Goal: Task Accomplishment & Management: Complete application form

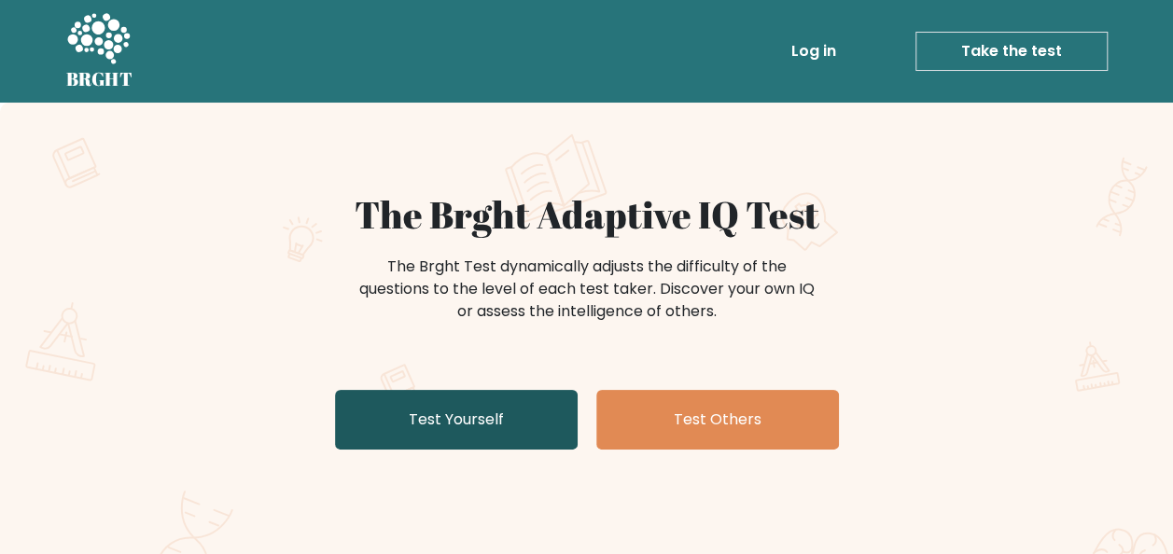
click at [492, 419] on link "Test Yourself" at bounding box center [456, 420] width 243 height 60
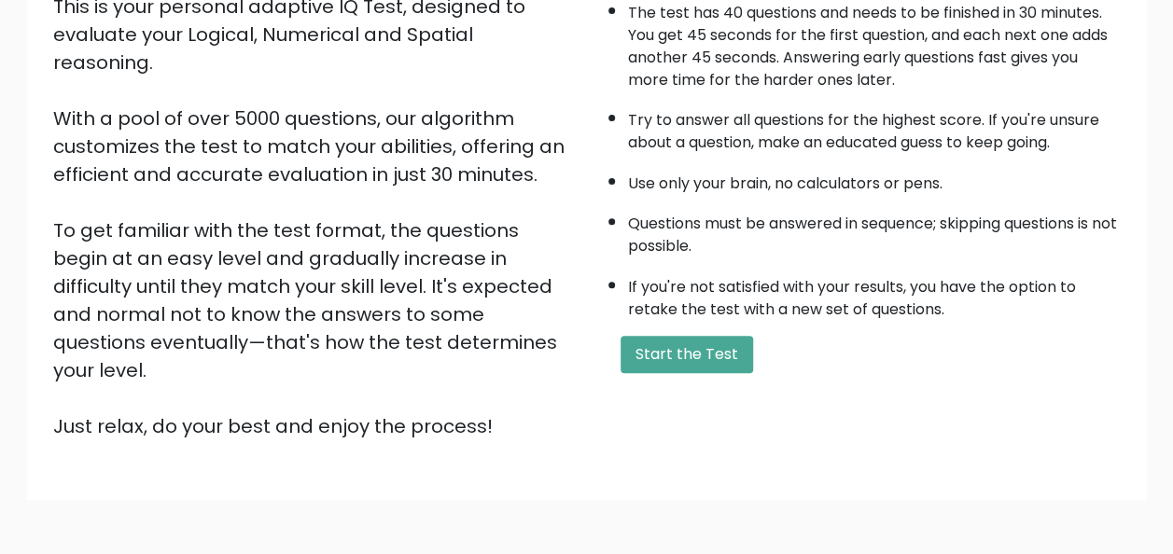
scroll to position [280, 0]
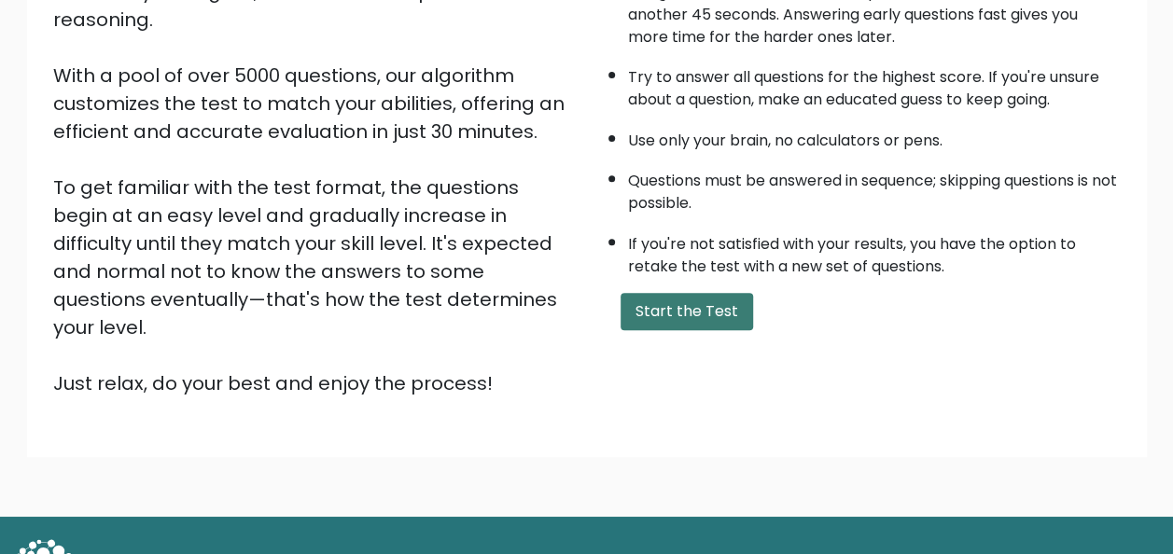
click at [676, 295] on button "Start the Test" at bounding box center [687, 311] width 133 height 37
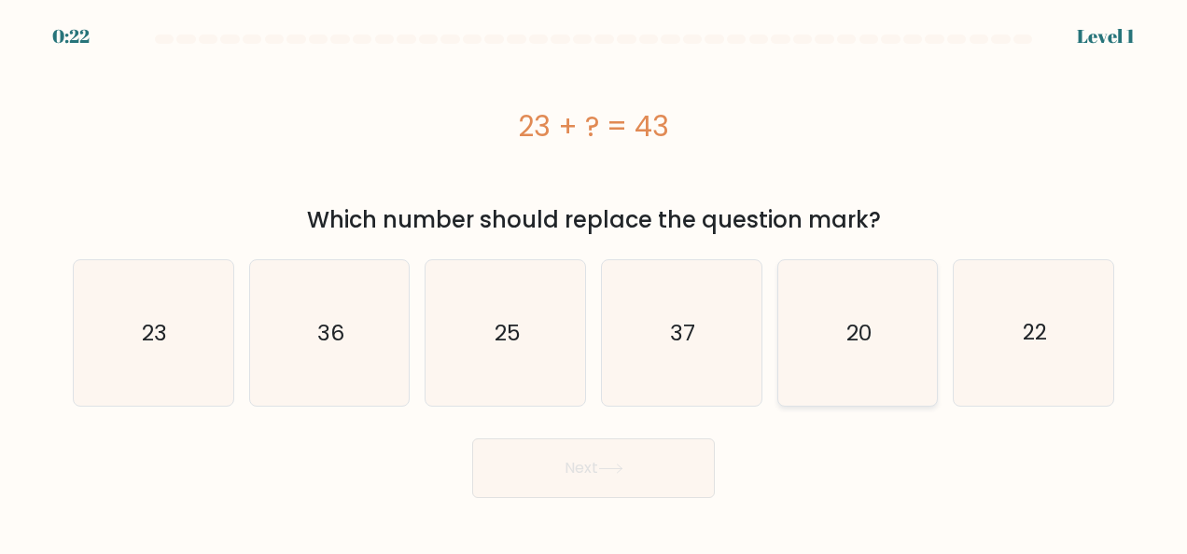
click at [860, 332] on text "20" at bounding box center [858, 333] width 25 height 30
click at [594, 282] on input "e. 20" at bounding box center [594, 279] width 1 height 5
radio input "true"
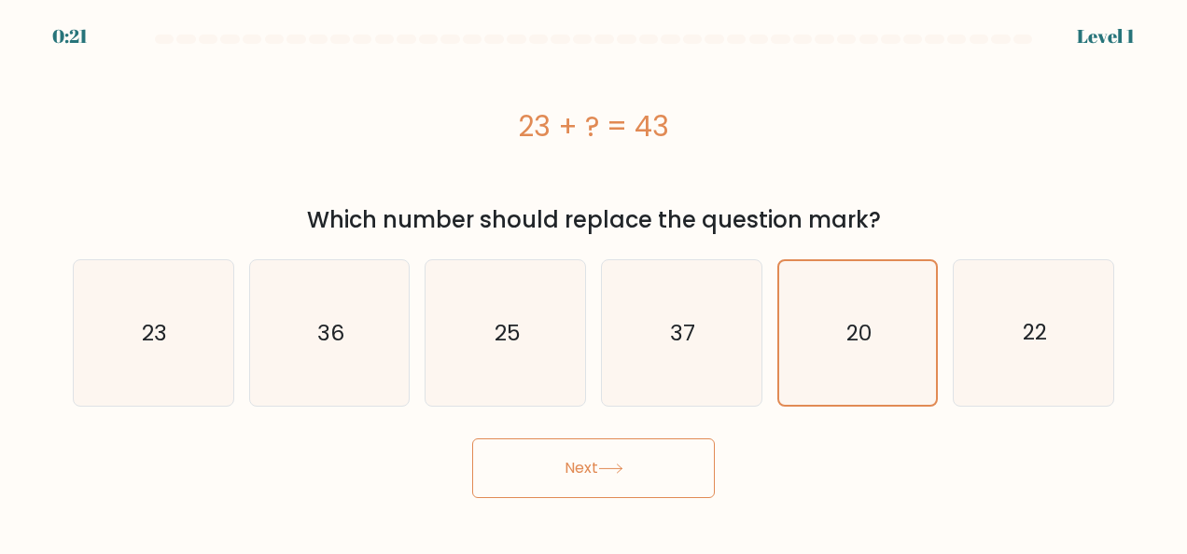
click at [674, 459] on button "Next" at bounding box center [593, 469] width 243 height 60
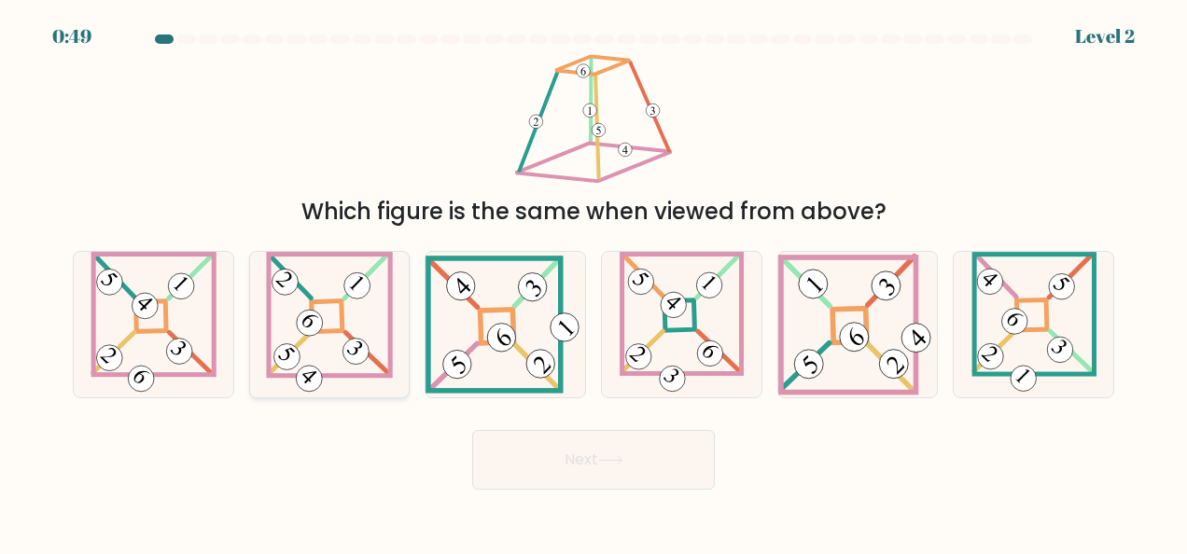
click at [353, 332] on icon at bounding box center [329, 325] width 126 height 146
click at [594, 282] on input "b." at bounding box center [594, 279] width 1 height 5
radio input "true"
click at [605, 460] on icon at bounding box center [610, 460] width 22 height 8
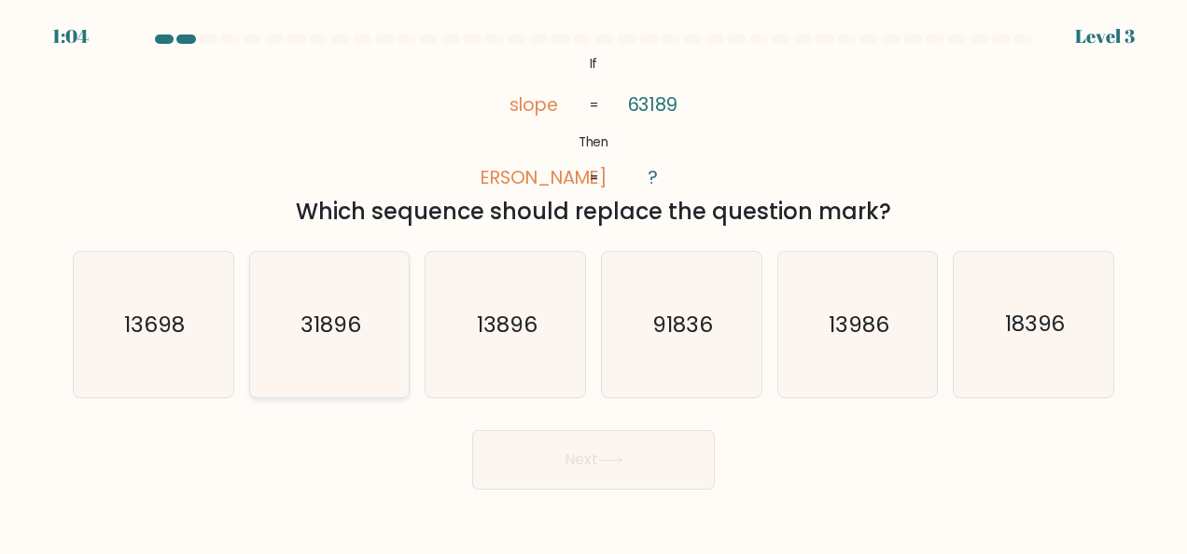
click at [381, 350] on icon "31896" at bounding box center [330, 325] width 146 height 146
click at [594, 282] on input "b. 31896" at bounding box center [594, 279] width 1 height 5
radio input "true"
click at [566, 468] on button "Next" at bounding box center [593, 460] width 243 height 60
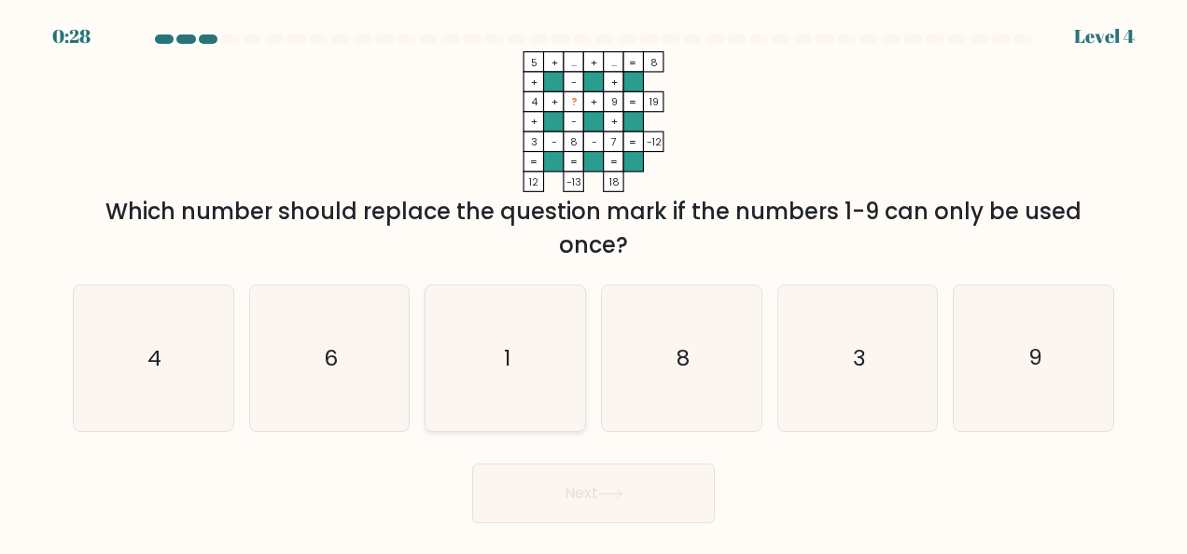
click at [497, 359] on icon "1" at bounding box center [506, 359] width 146 height 146
click at [594, 282] on input "c. 1" at bounding box center [594, 279] width 1 height 5
radio input "true"
click at [615, 498] on icon at bounding box center [610, 494] width 25 height 10
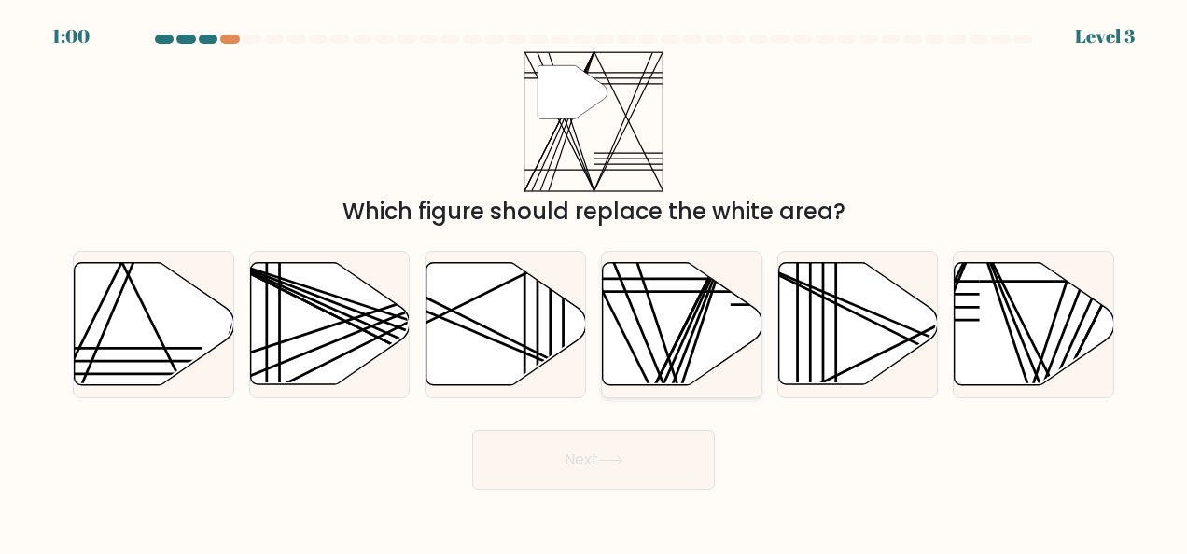
click at [650, 344] on icon at bounding box center [683, 324] width 160 height 122
click at [594, 282] on input "d." at bounding box center [594, 279] width 1 height 5
radio input "true"
click at [622, 461] on icon at bounding box center [610, 460] width 22 height 8
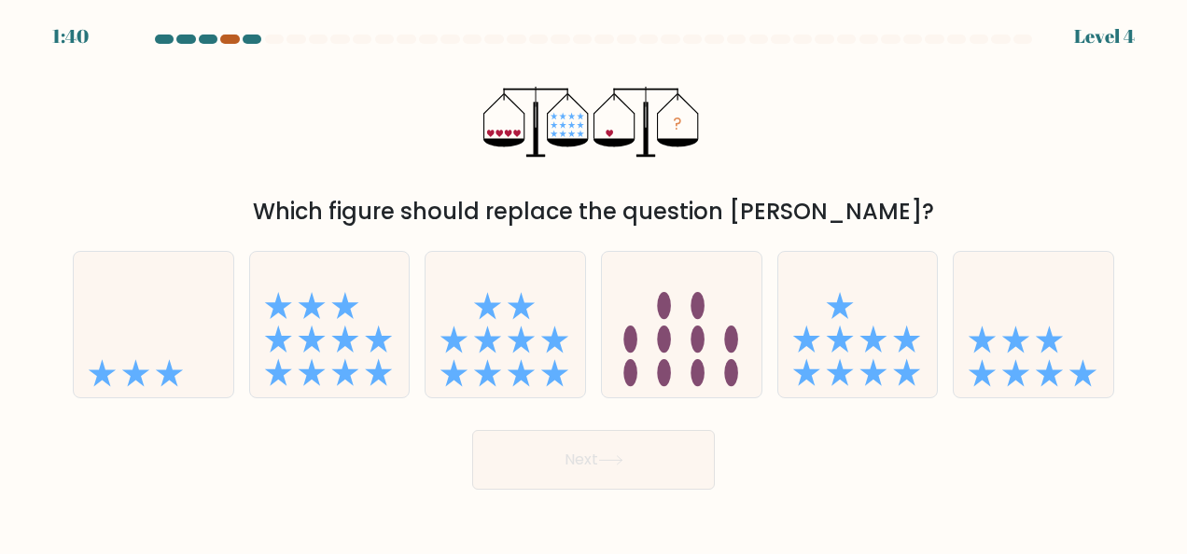
click at [231, 42] on div at bounding box center [229, 39] width 19 height 9
click at [230, 39] on div at bounding box center [229, 39] width 19 height 9
click at [147, 351] on icon at bounding box center [154, 325] width 160 height 132
click at [594, 282] on input "a." at bounding box center [594, 279] width 1 height 5
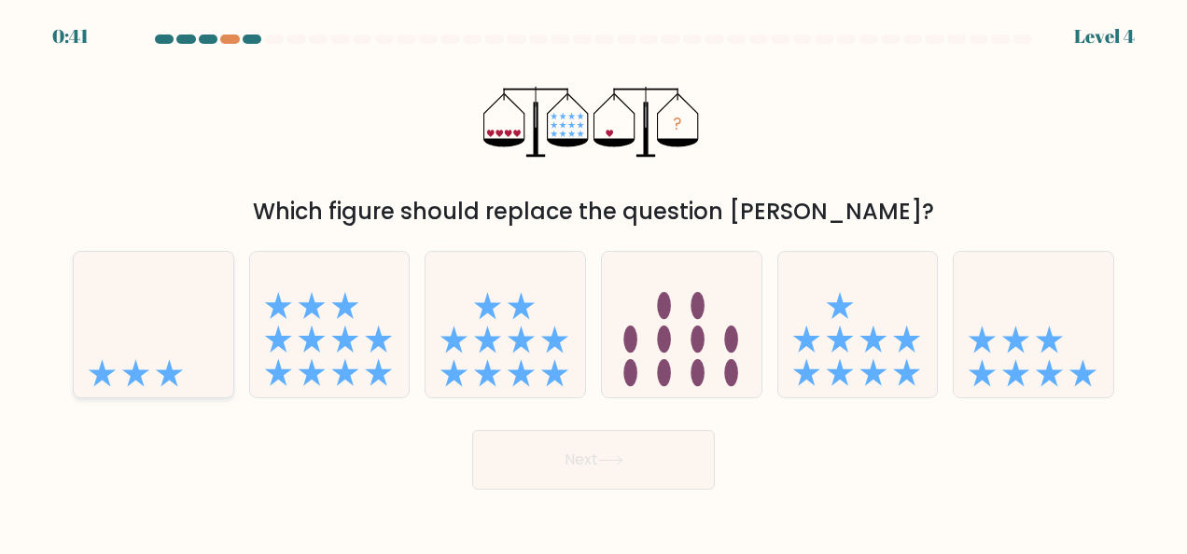
radio input "true"
click at [588, 457] on button "Next" at bounding box center [593, 460] width 243 height 60
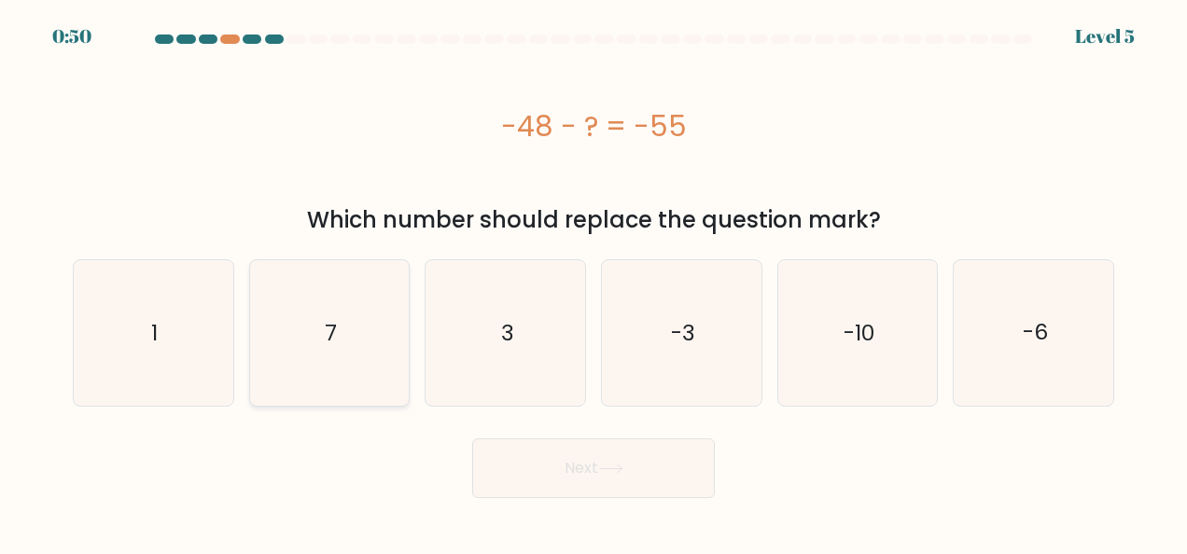
click at [357, 353] on icon "7" at bounding box center [330, 333] width 146 height 146
click at [594, 282] on input "b. 7" at bounding box center [594, 279] width 1 height 5
radio input "true"
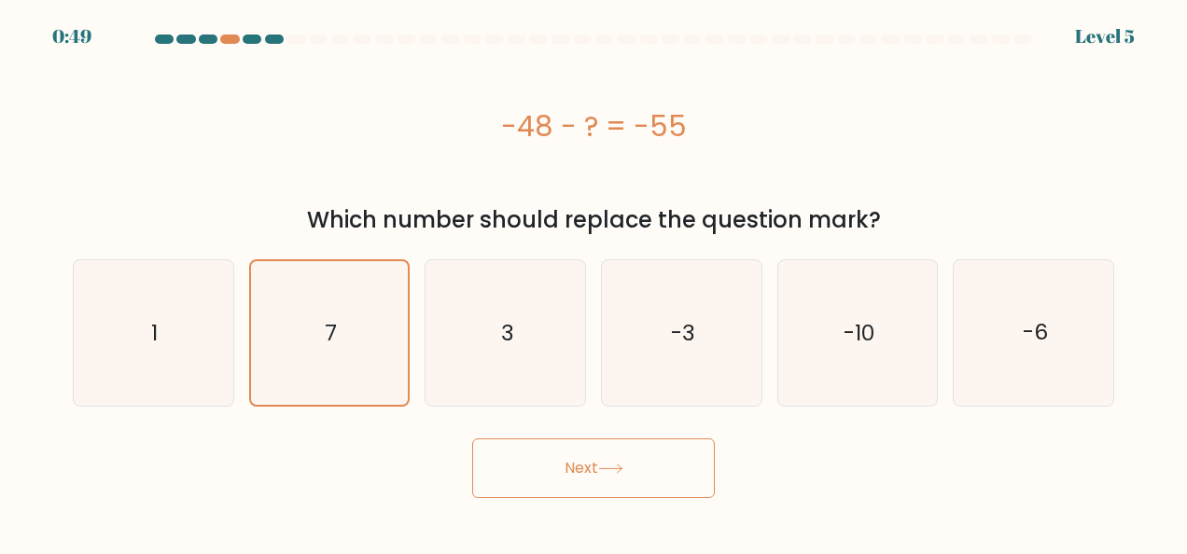
click at [634, 468] on button "Next" at bounding box center [593, 469] width 243 height 60
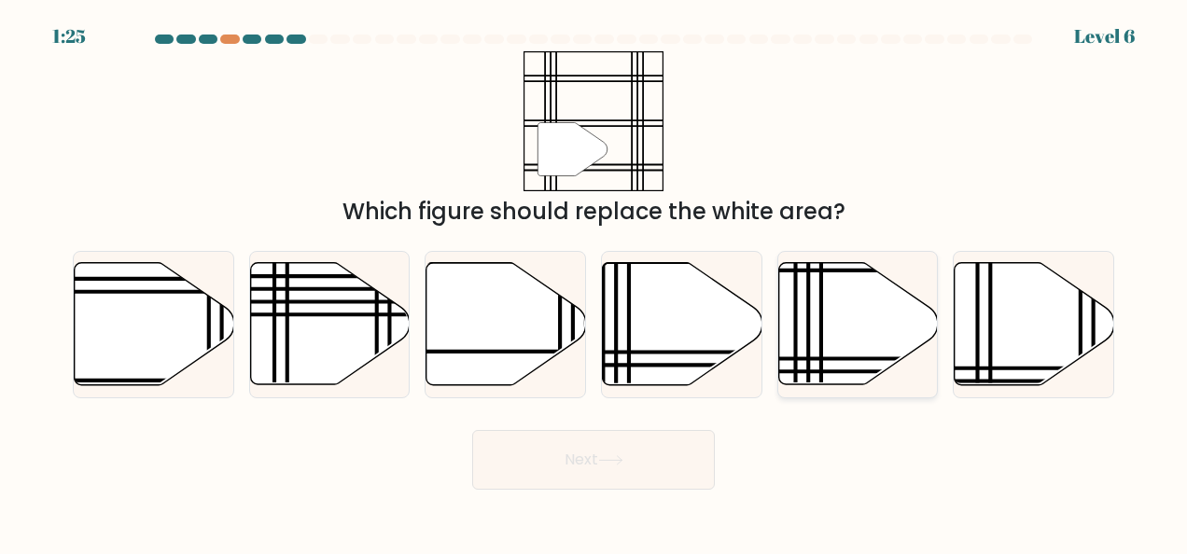
click at [857, 325] on icon at bounding box center [858, 324] width 160 height 122
click at [594, 282] on input "e." at bounding box center [594, 279] width 1 height 5
radio input "true"
click at [625, 454] on button "Next" at bounding box center [593, 460] width 243 height 60
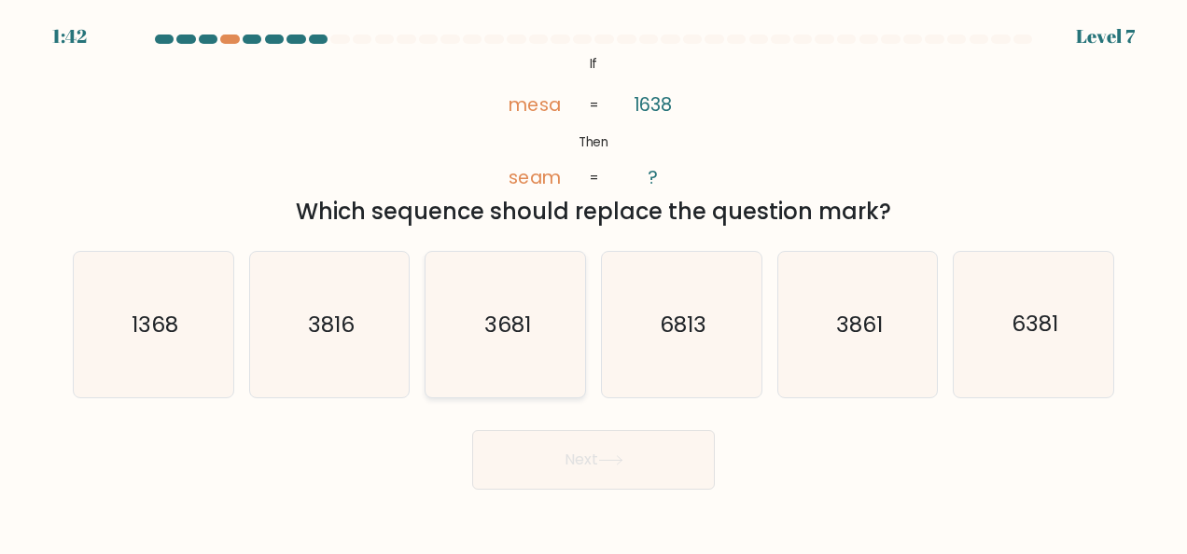
click at [512, 317] on text "3681" at bounding box center [506, 325] width 47 height 30
click at [594, 282] on input "c. 3681" at bounding box center [594, 279] width 1 height 5
radio input "true"
click at [620, 453] on button "Next" at bounding box center [593, 460] width 243 height 60
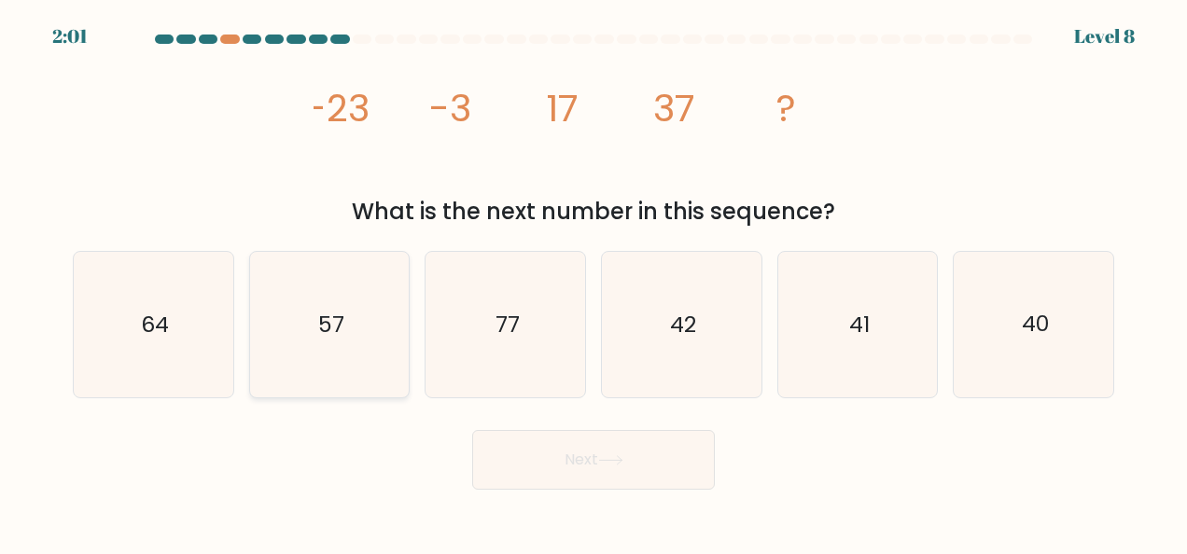
click at [285, 327] on icon "57" at bounding box center [330, 325] width 146 height 146
click at [594, 282] on input "b. 57" at bounding box center [594, 279] width 1 height 5
radio input "true"
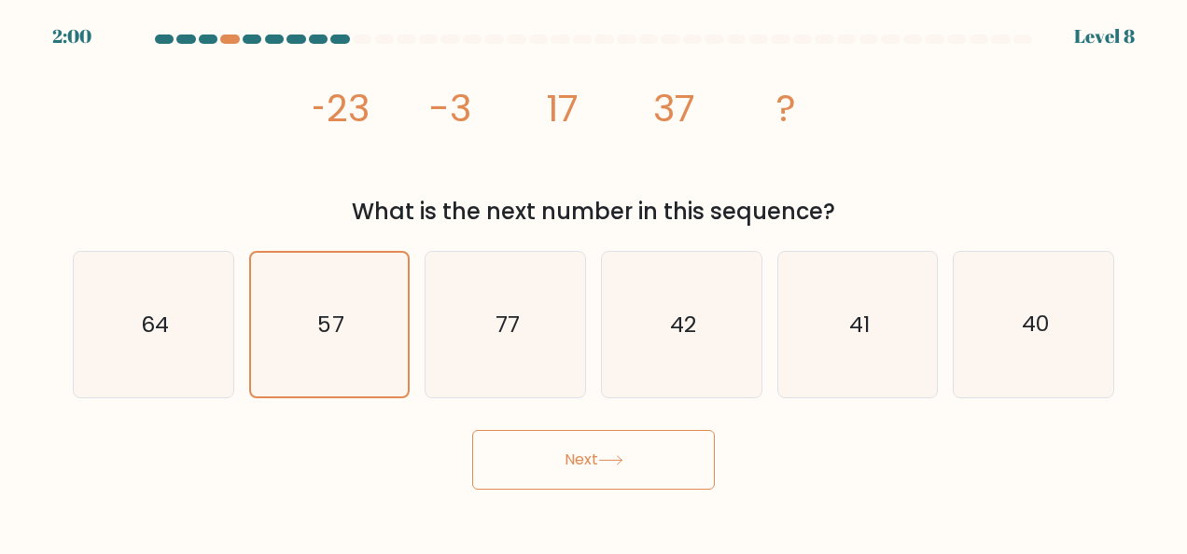
click at [631, 441] on button "Next" at bounding box center [593, 460] width 243 height 60
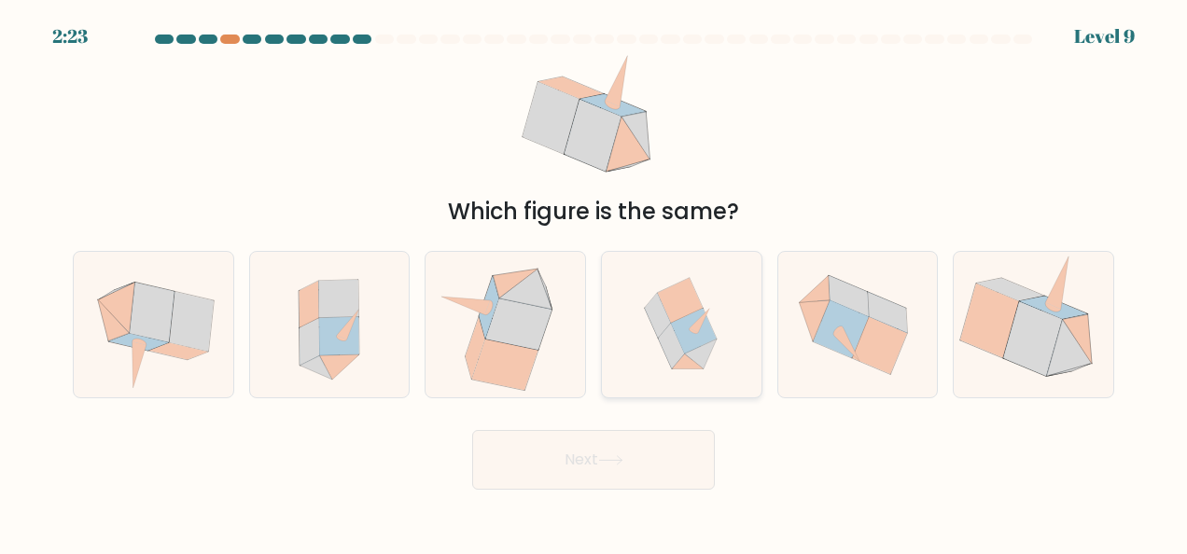
click at [681, 339] on icon at bounding box center [694, 331] width 46 height 45
click at [594, 282] on input "d." at bounding box center [594, 279] width 1 height 5
radio input "true"
click at [610, 459] on icon at bounding box center [610, 460] width 25 height 10
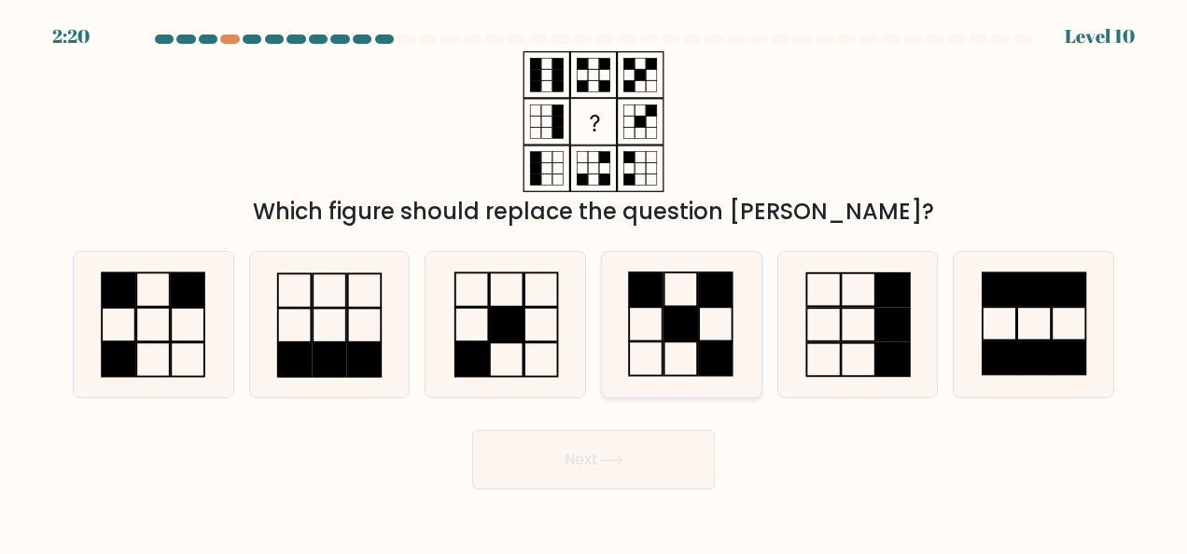
click at [697, 323] on rect at bounding box center [681, 324] width 34 height 34
click at [594, 282] on input "d." at bounding box center [594, 279] width 1 height 5
radio input "true"
click at [651, 476] on button "Next" at bounding box center [593, 460] width 243 height 60
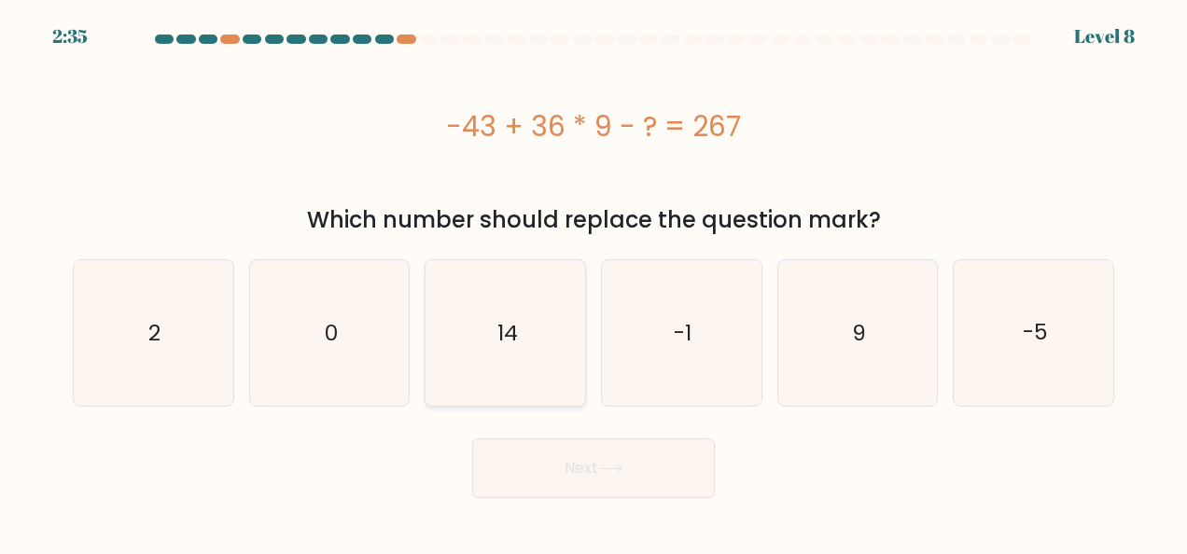
click at [510, 306] on icon "14" at bounding box center [506, 333] width 146 height 146
click at [594, 282] on input "c. 14" at bounding box center [594, 279] width 1 height 5
radio input "true"
click at [631, 469] on button "Next" at bounding box center [593, 469] width 243 height 60
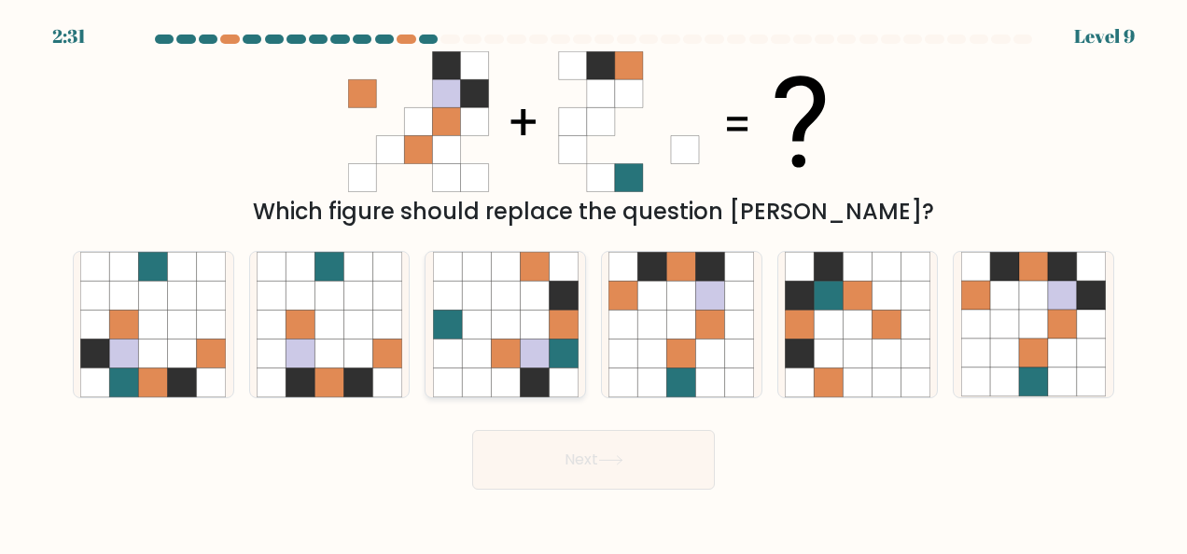
click at [519, 322] on icon at bounding box center [505, 324] width 29 height 29
click at [594, 282] on input "c." at bounding box center [594, 279] width 1 height 5
radio input "true"
click at [611, 463] on icon at bounding box center [610, 460] width 25 height 10
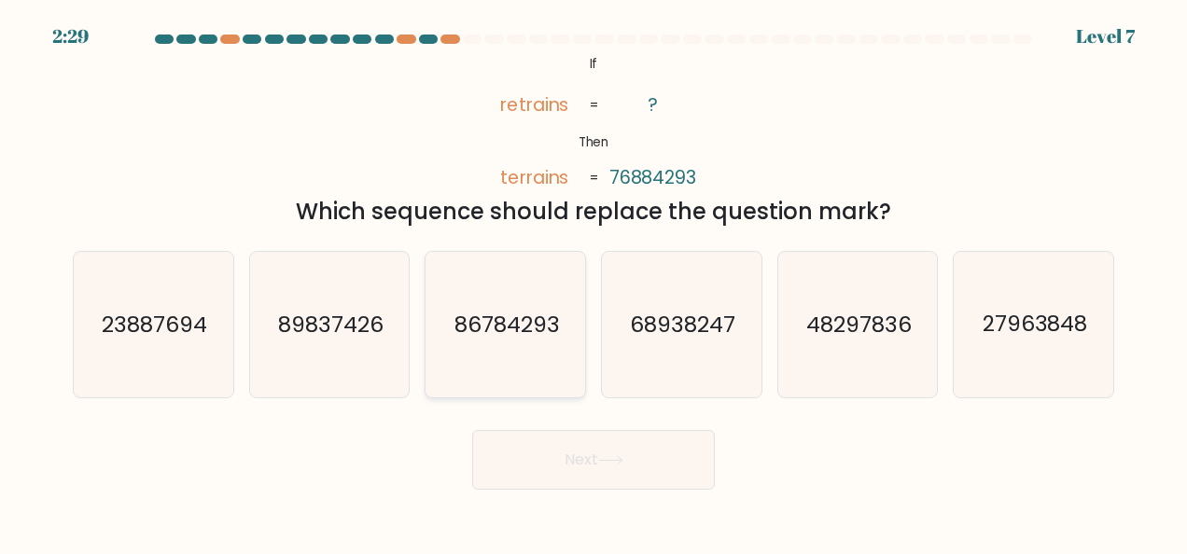
click at [511, 347] on icon "86784293" at bounding box center [506, 325] width 146 height 146
click at [594, 282] on input "c. 86784293" at bounding box center [594, 279] width 1 height 5
radio input "true"
click at [648, 461] on button "Next" at bounding box center [593, 460] width 243 height 60
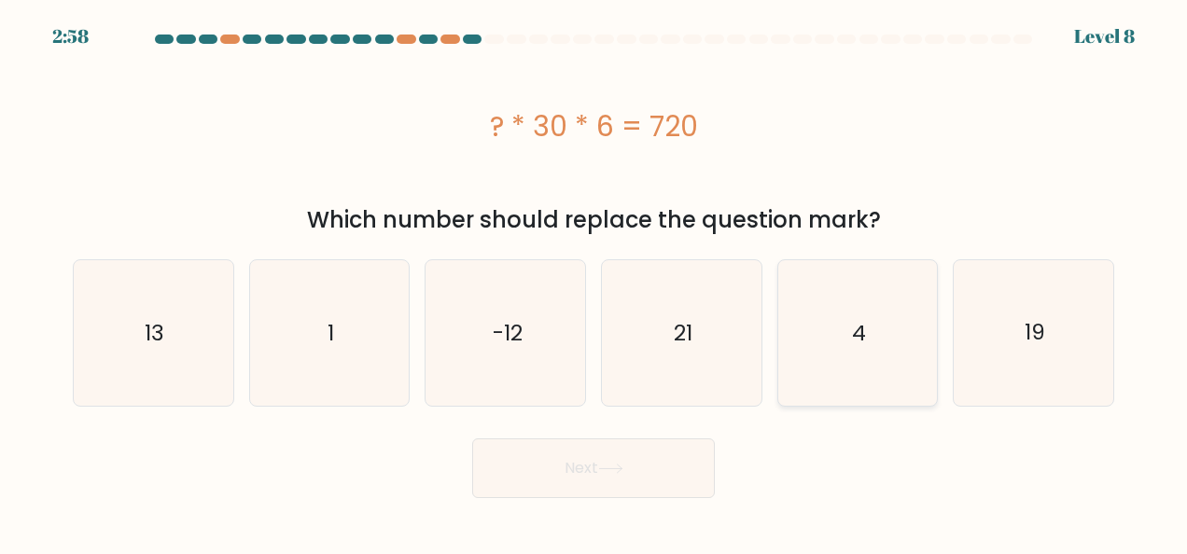
click at [877, 347] on icon "4" at bounding box center [858, 333] width 146 height 146
click at [594, 282] on input "e. 4" at bounding box center [594, 279] width 1 height 5
radio input "true"
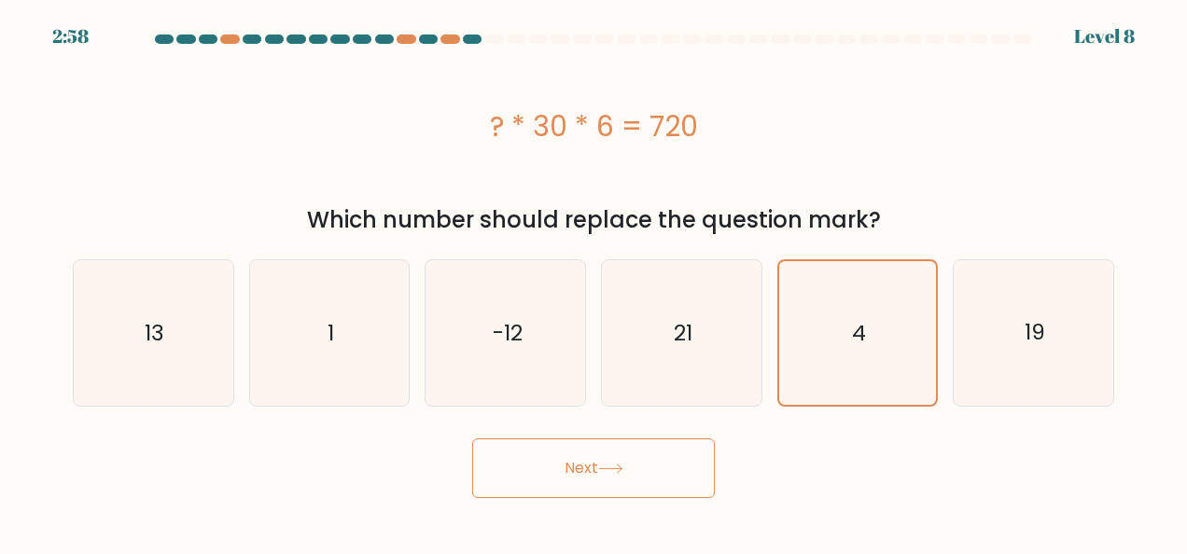
click at [645, 482] on button "Next" at bounding box center [593, 469] width 243 height 60
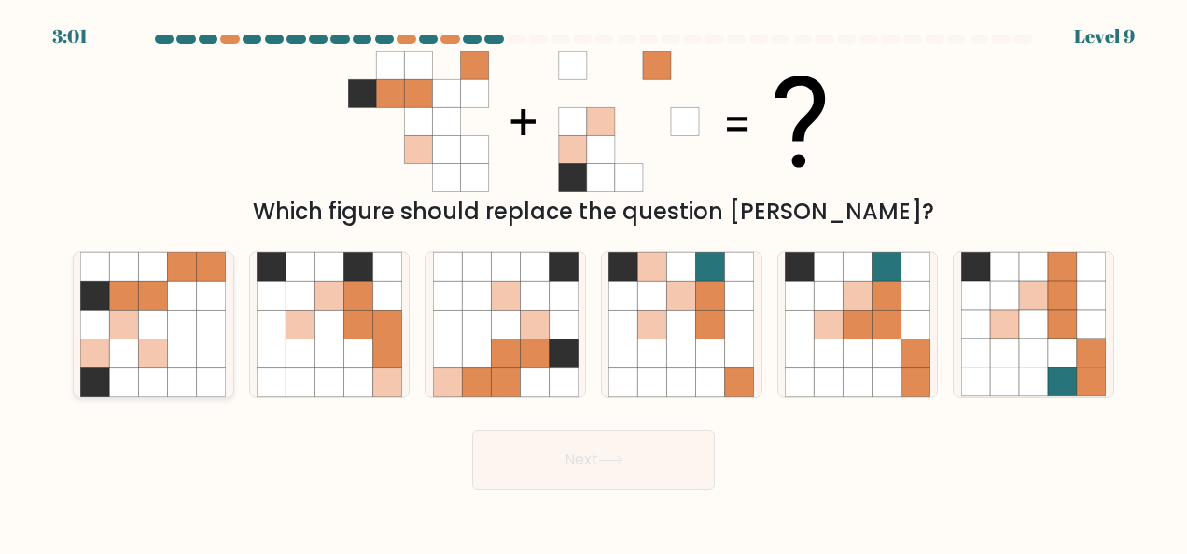
click at [152, 341] on icon at bounding box center [153, 353] width 29 height 29
click at [594, 282] on input "a." at bounding box center [594, 279] width 1 height 5
radio input "true"
click at [621, 454] on button "Next" at bounding box center [593, 460] width 243 height 60
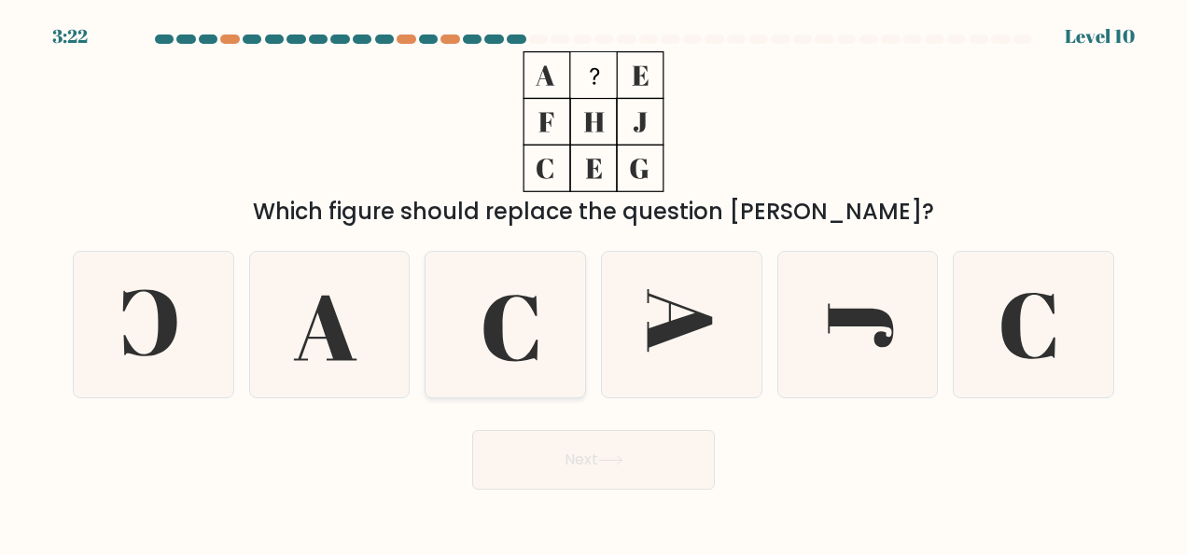
click at [531, 350] on icon at bounding box center [510, 328] width 54 height 66
click at [594, 282] on input "c." at bounding box center [594, 279] width 1 height 5
radio input "true"
click at [602, 442] on button "Next" at bounding box center [593, 460] width 243 height 60
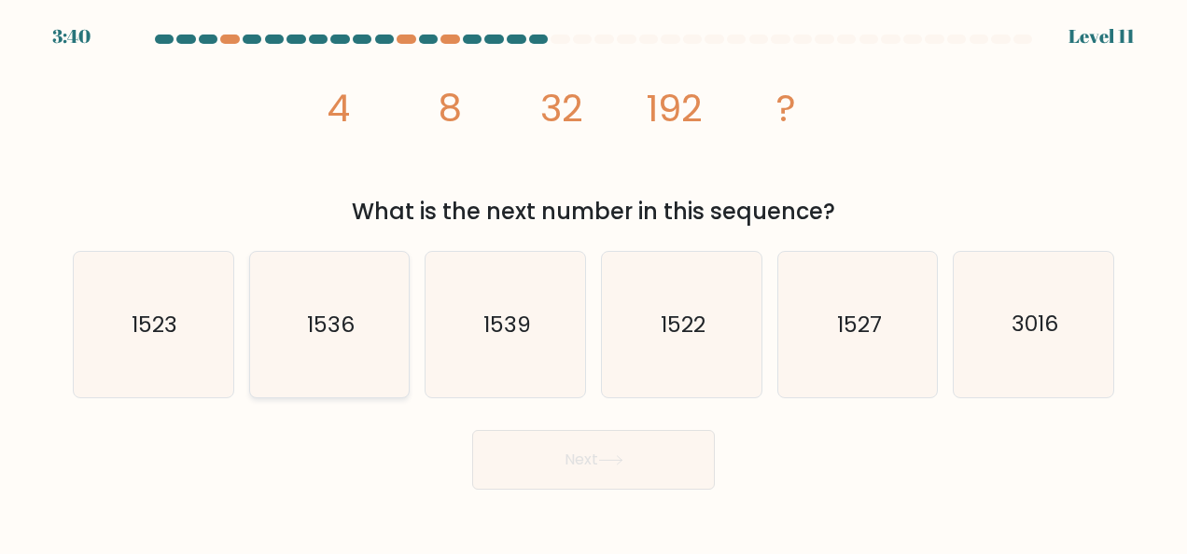
click at [361, 327] on icon "1536" at bounding box center [330, 325] width 146 height 146
click at [594, 282] on input "b. 1536" at bounding box center [594, 279] width 1 height 5
radio input "true"
click at [661, 454] on button "Next" at bounding box center [593, 460] width 243 height 60
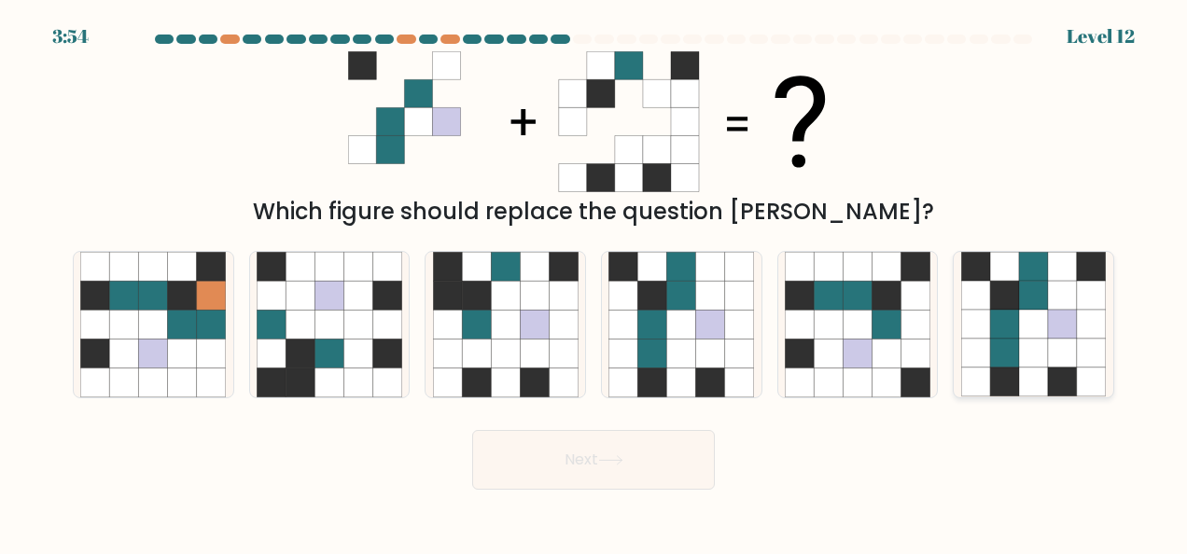
click at [1034, 344] on icon at bounding box center [1033, 353] width 29 height 29
click at [594, 282] on input "f." at bounding box center [594, 279] width 1 height 5
radio input "true"
click at [657, 464] on button "Next" at bounding box center [593, 460] width 243 height 60
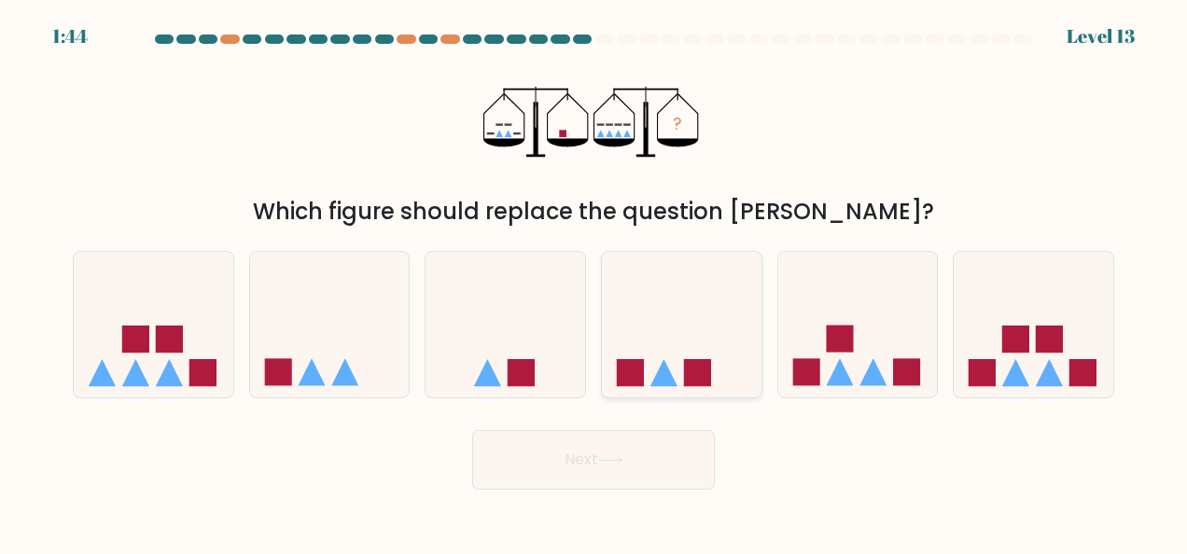
click at [641, 345] on icon at bounding box center [682, 325] width 160 height 132
click at [594, 282] on input "d." at bounding box center [594, 279] width 1 height 5
radio input "true"
click at [657, 476] on button "Next" at bounding box center [593, 460] width 243 height 60
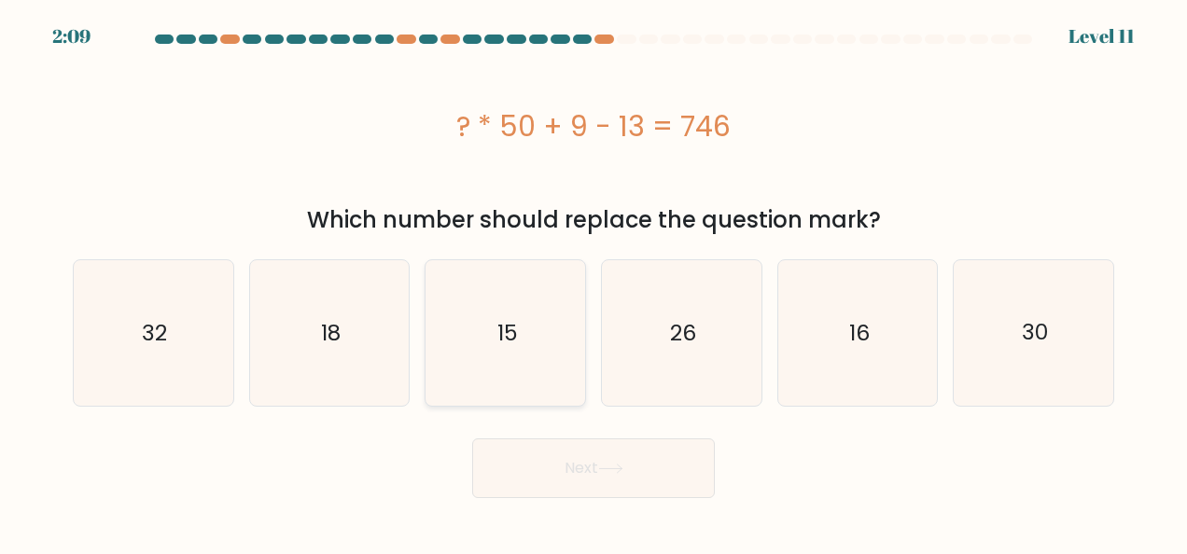
click at [521, 305] on icon "15" at bounding box center [506, 333] width 146 height 146
click at [594, 282] on input "c. 15" at bounding box center [594, 279] width 1 height 5
radio input "true"
click at [621, 452] on button "Next" at bounding box center [593, 469] width 243 height 60
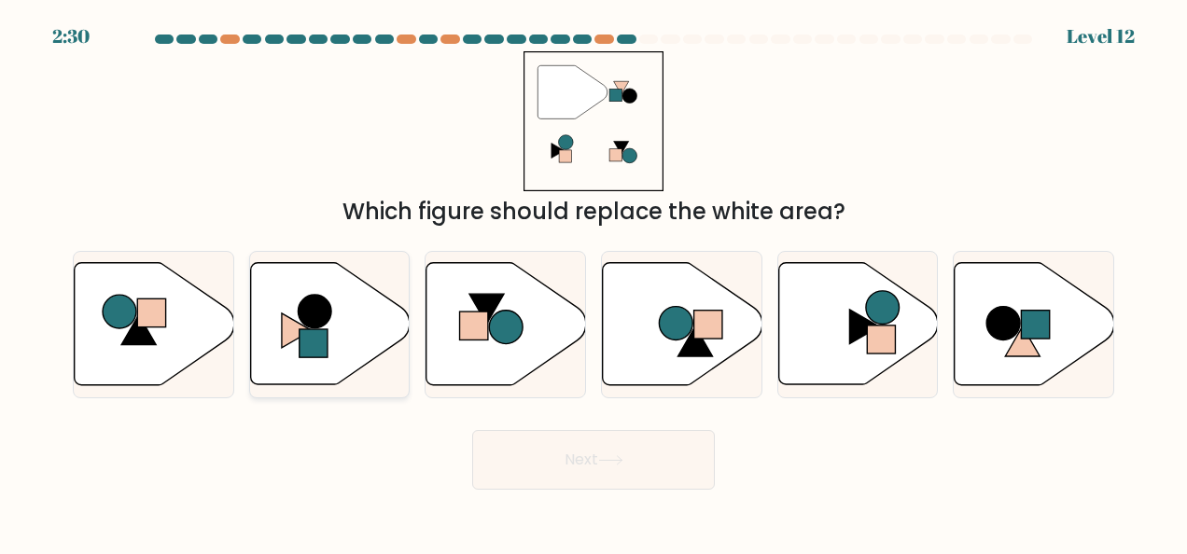
click at [321, 342] on rect at bounding box center [314, 343] width 28 height 28
click at [594, 282] on input "b." at bounding box center [594, 279] width 1 height 5
radio input "true"
click at [552, 459] on button "Next" at bounding box center [593, 460] width 243 height 60
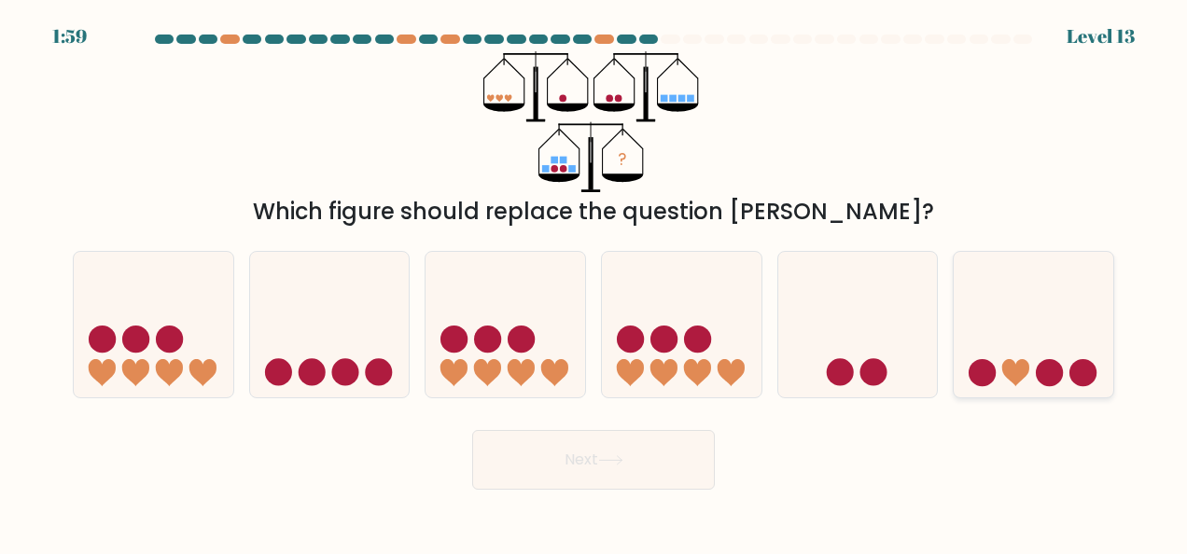
click at [1056, 377] on circle at bounding box center [1049, 372] width 27 height 27
click at [594, 282] on input "f." at bounding box center [594, 279] width 1 height 5
radio input "true"
click at [651, 457] on button "Next" at bounding box center [593, 460] width 243 height 60
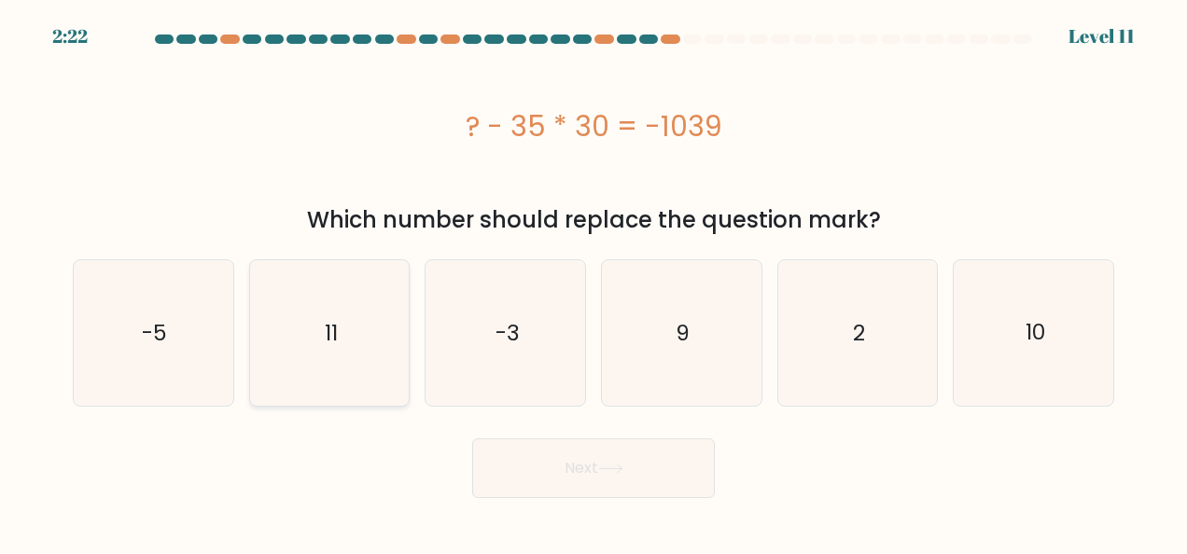
click at [355, 295] on icon "11" at bounding box center [330, 333] width 146 height 146
click at [594, 282] on input "b. 11" at bounding box center [594, 279] width 1 height 5
radio input "true"
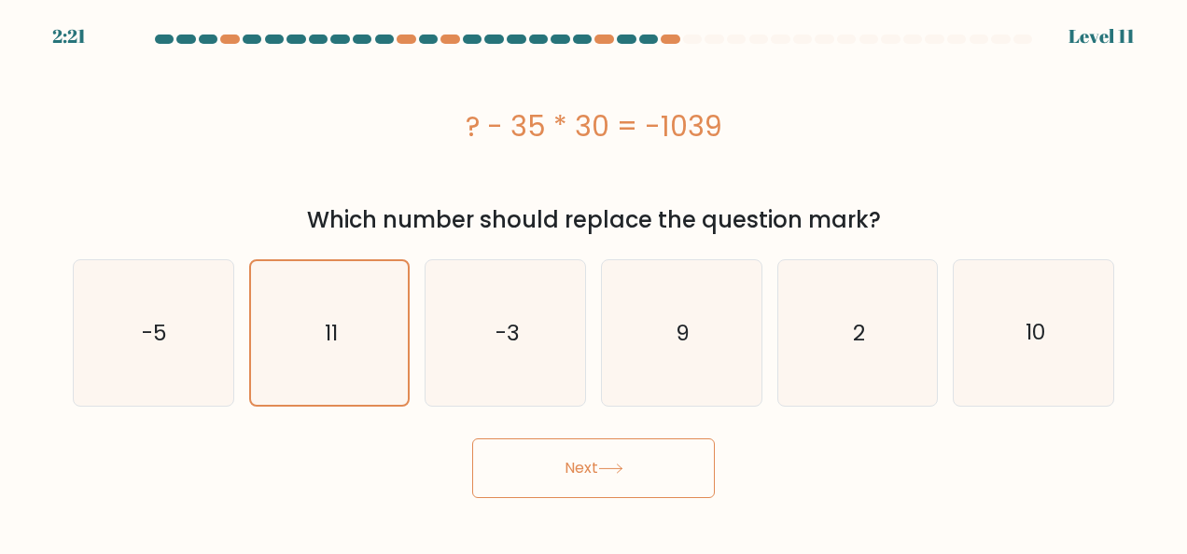
click at [681, 467] on button "Next" at bounding box center [593, 469] width 243 height 60
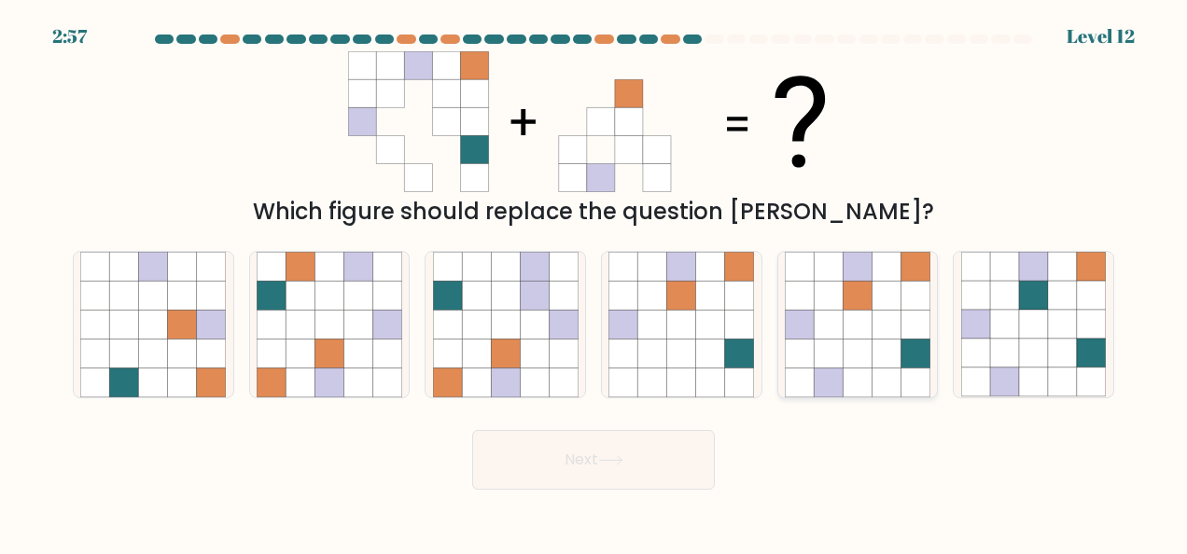
click at [855, 332] on icon at bounding box center [857, 324] width 29 height 29
click at [594, 282] on input "e." at bounding box center [594, 279] width 1 height 5
radio input "true"
click at [573, 452] on button "Next" at bounding box center [593, 460] width 243 height 60
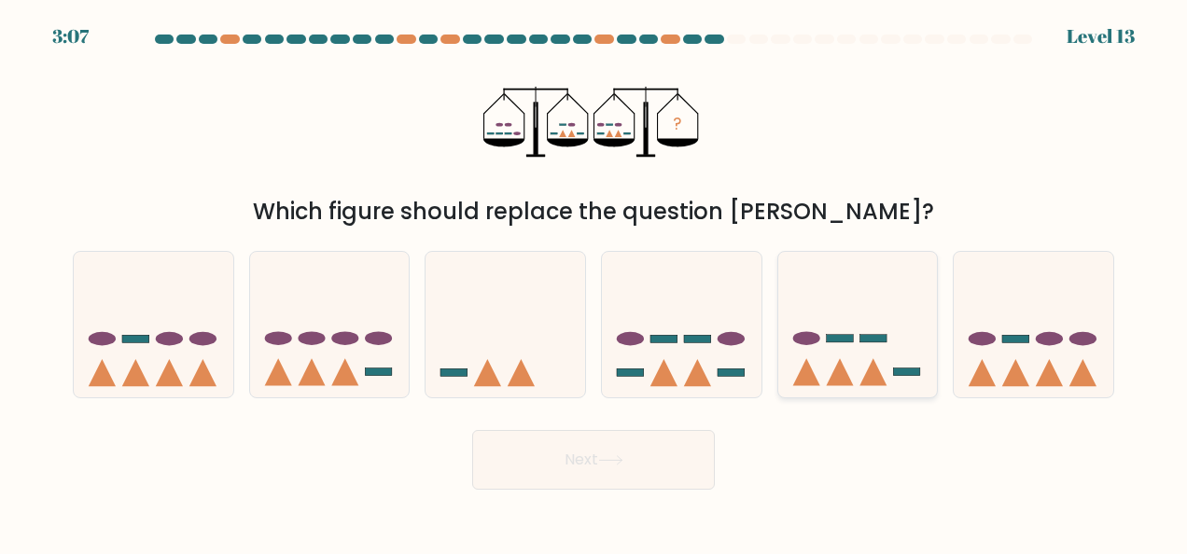
click at [880, 309] on icon at bounding box center [858, 325] width 160 height 132
click at [594, 282] on input "e." at bounding box center [594, 279] width 1 height 5
radio input "true"
click at [662, 455] on button "Next" at bounding box center [593, 460] width 243 height 60
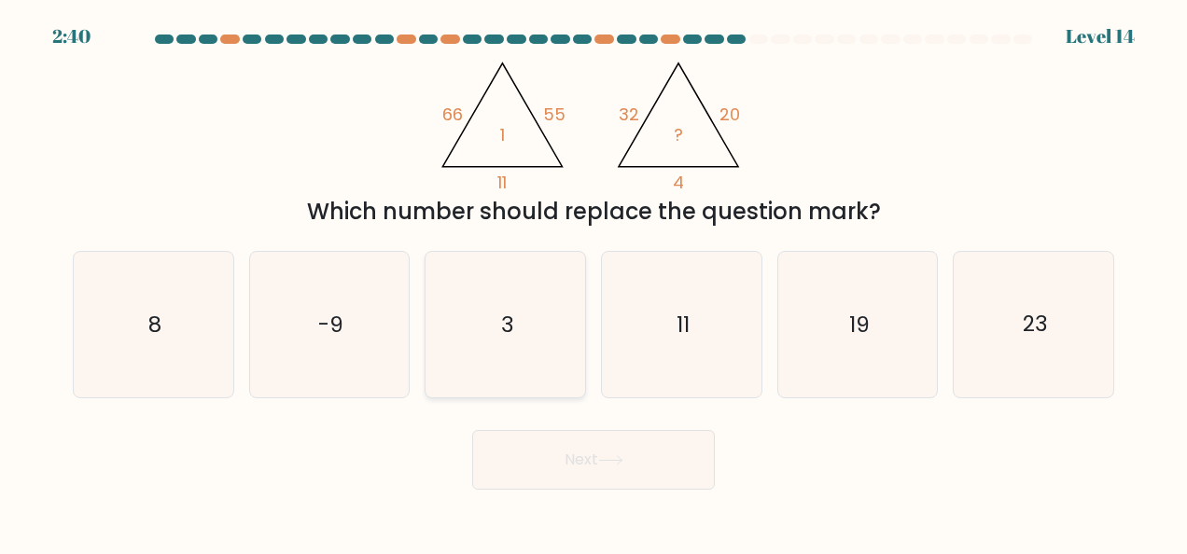
click at [538, 330] on icon "3" at bounding box center [506, 325] width 146 height 146
click at [594, 282] on input "c. 3" at bounding box center [594, 279] width 1 height 5
radio input "true"
click at [632, 450] on button "Next" at bounding box center [593, 460] width 243 height 60
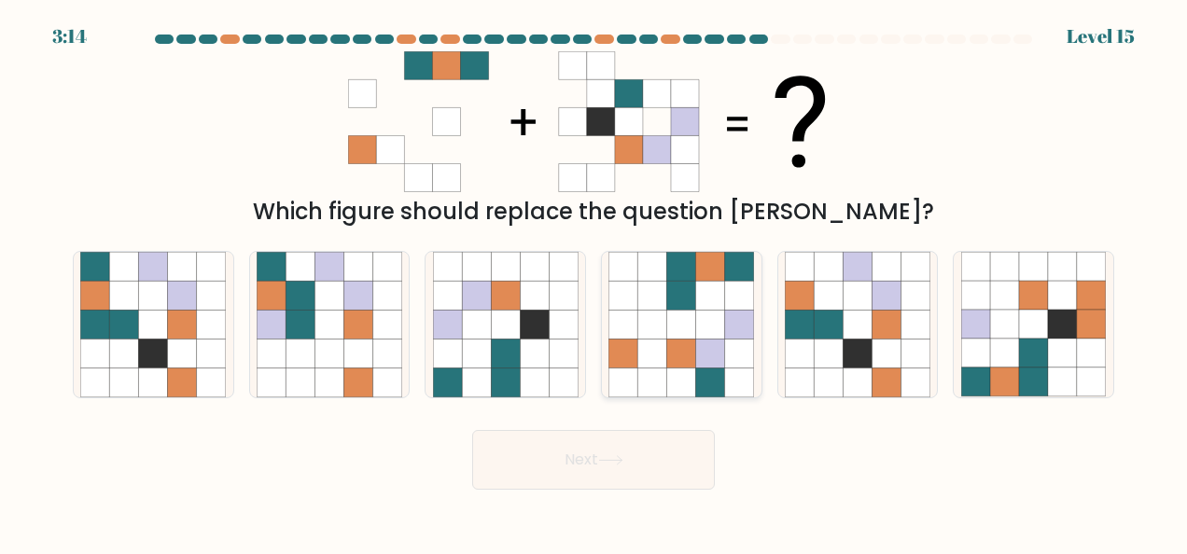
click at [689, 286] on icon at bounding box center [681, 295] width 29 height 29
click at [594, 282] on input "d." at bounding box center [594, 279] width 1 height 5
radio input "true"
click at [605, 444] on button "Next" at bounding box center [593, 460] width 243 height 60
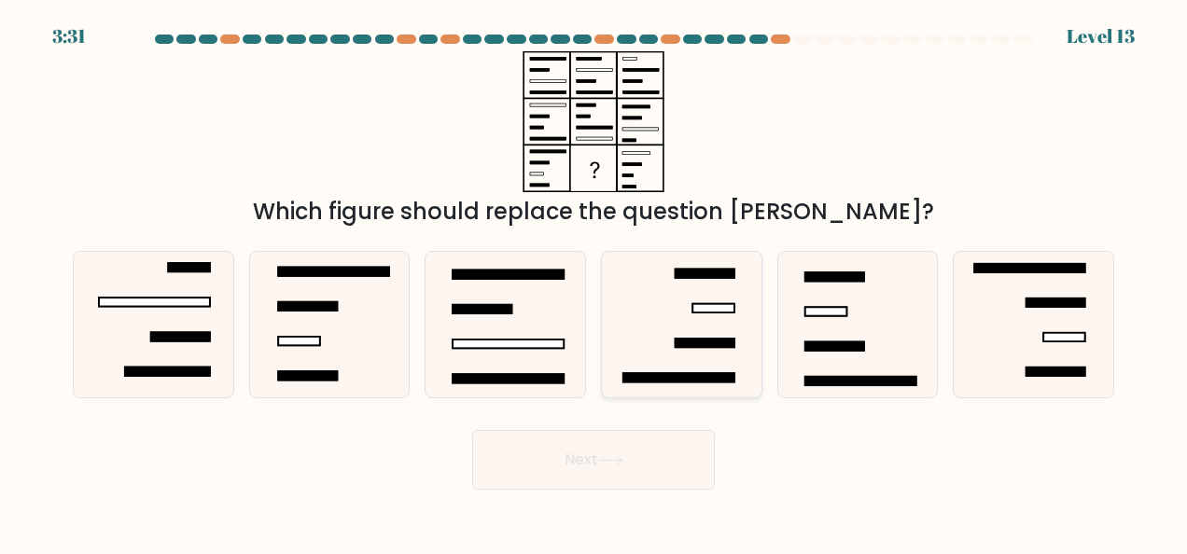
click at [706, 310] on rect at bounding box center [714, 308] width 42 height 8
click at [594, 282] on input "d." at bounding box center [594, 279] width 1 height 5
radio input "true"
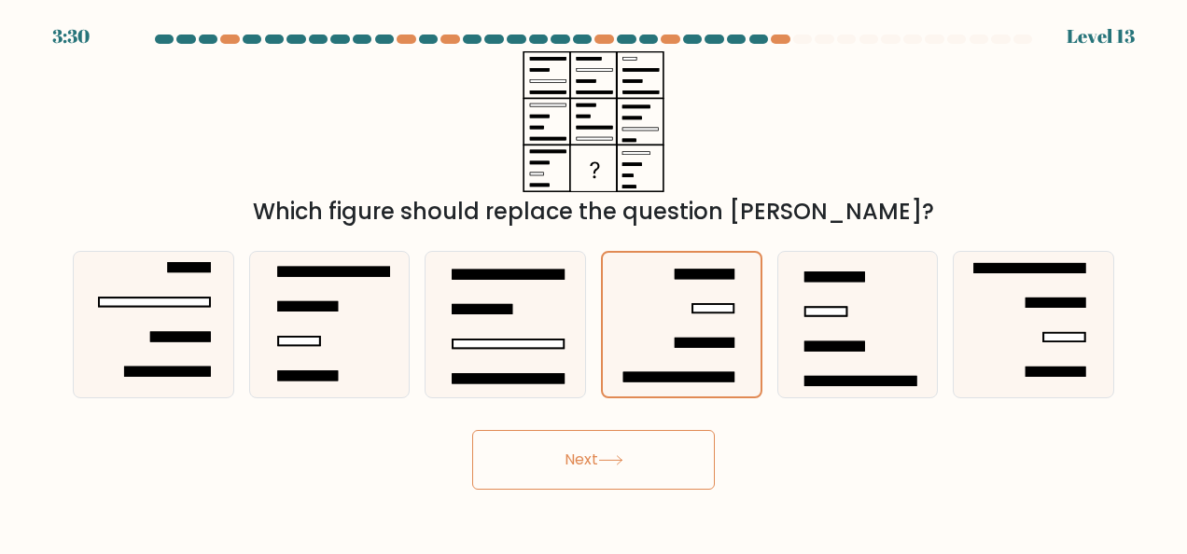
click at [661, 463] on button "Next" at bounding box center [593, 460] width 243 height 60
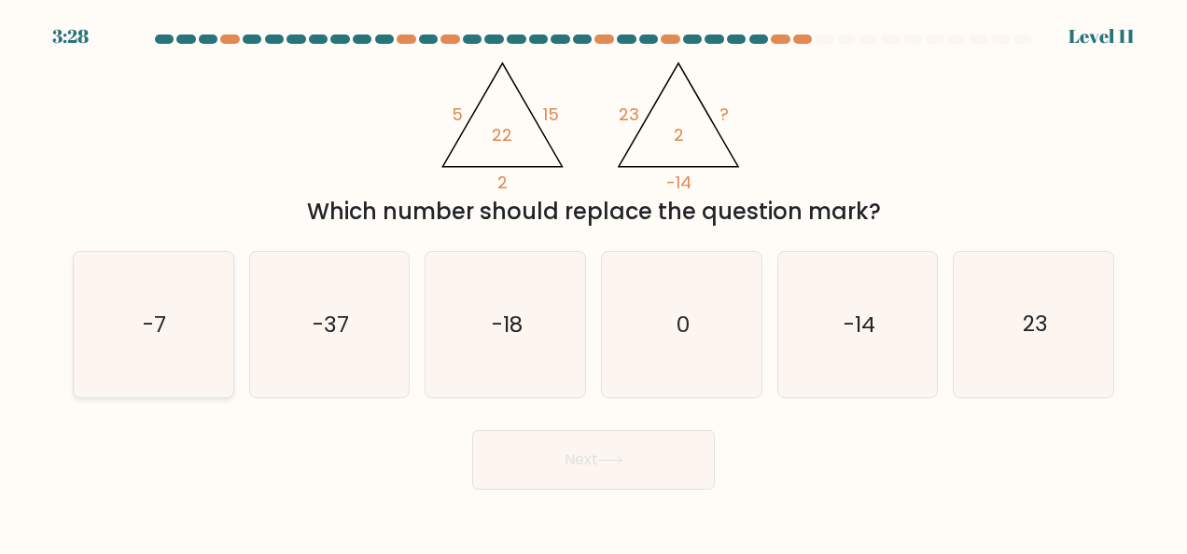
click at [147, 310] on text "-7" at bounding box center [154, 325] width 23 height 30
click at [594, 282] on input "a. -7" at bounding box center [594, 279] width 1 height 5
radio input "true"
click at [601, 454] on button "Next" at bounding box center [593, 460] width 243 height 60
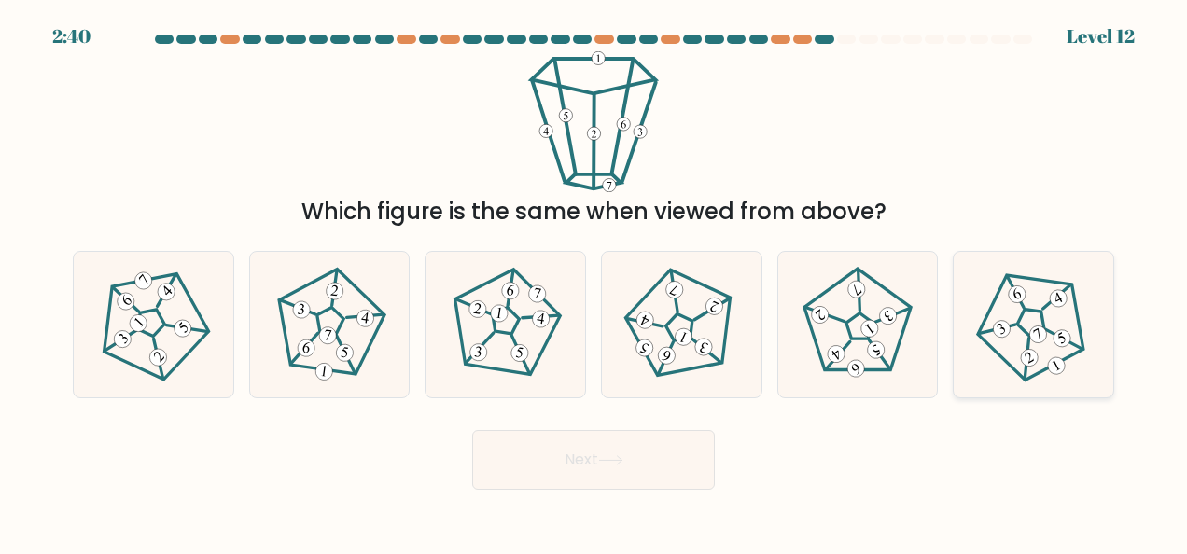
click at [1055, 336] on 191 at bounding box center [1062, 338] width 23 height 23
click at [594, 282] on input "f." at bounding box center [594, 279] width 1 height 5
radio input "true"
click at [659, 454] on button "Next" at bounding box center [593, 460] width 243 height 60
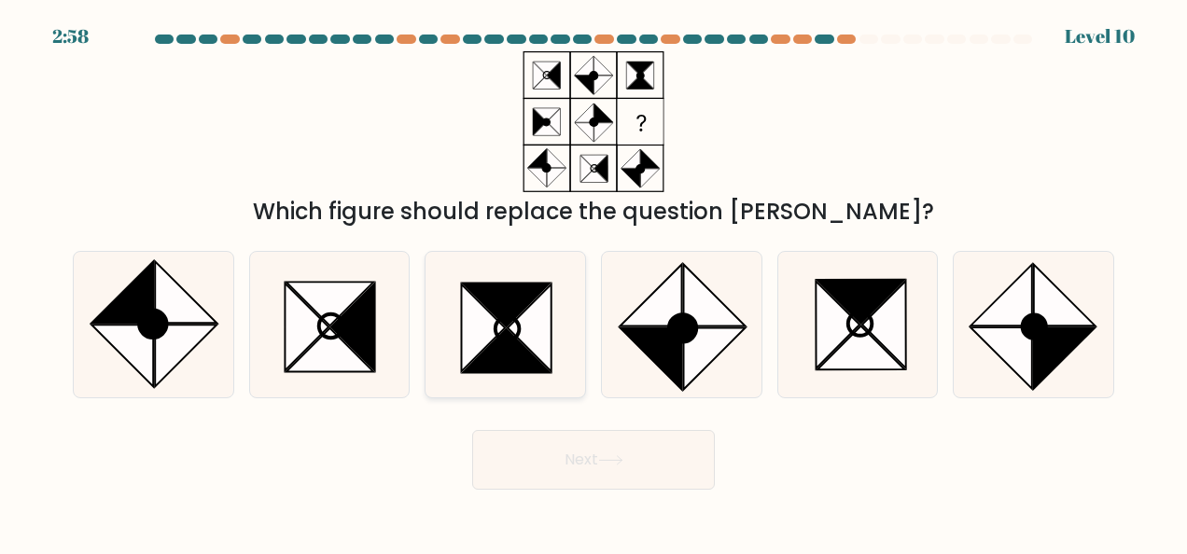
click at [508, 331] on icon at bounding box center [506, 351] width 87 height 44
click at [594, 282] on input "c." at bounding box center [594, 279] width 1 height 5
radio input "true"
click at [612, 443] on button "Next" at bounding box center [593, 460] width 243 height 60
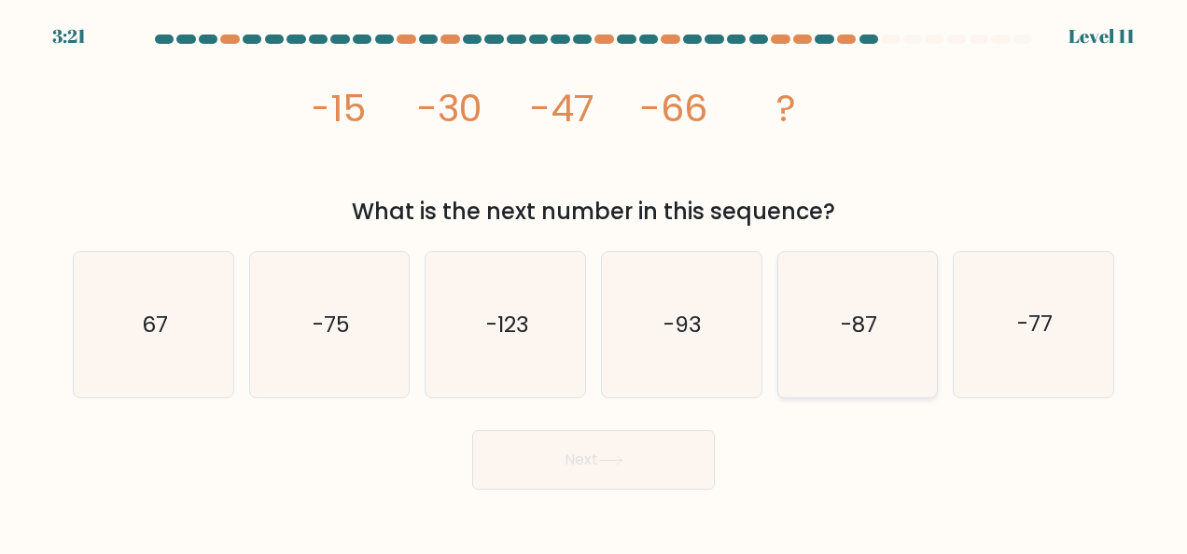
click at [899, 348] on icon "-87" at bounding box center [858, 325] width 146 height 146
click at [594, 282] on input "e. -87" at bounding box center [594, 279] width 1 height 5
radio input "true"
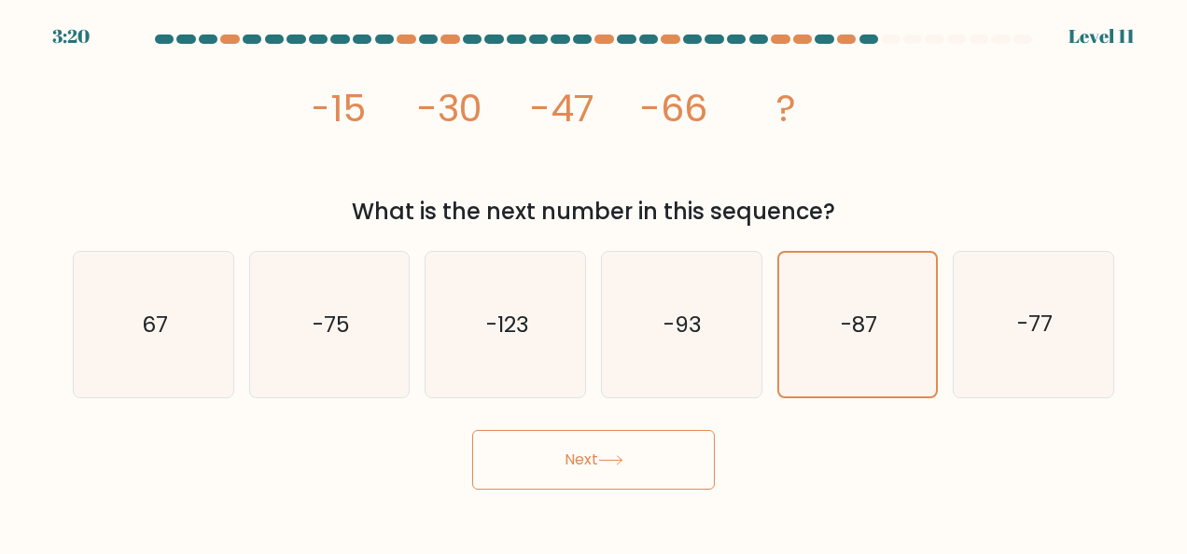
click at [643, 454] on button "Next" at bounding box center [593, 460] width 243 height 60
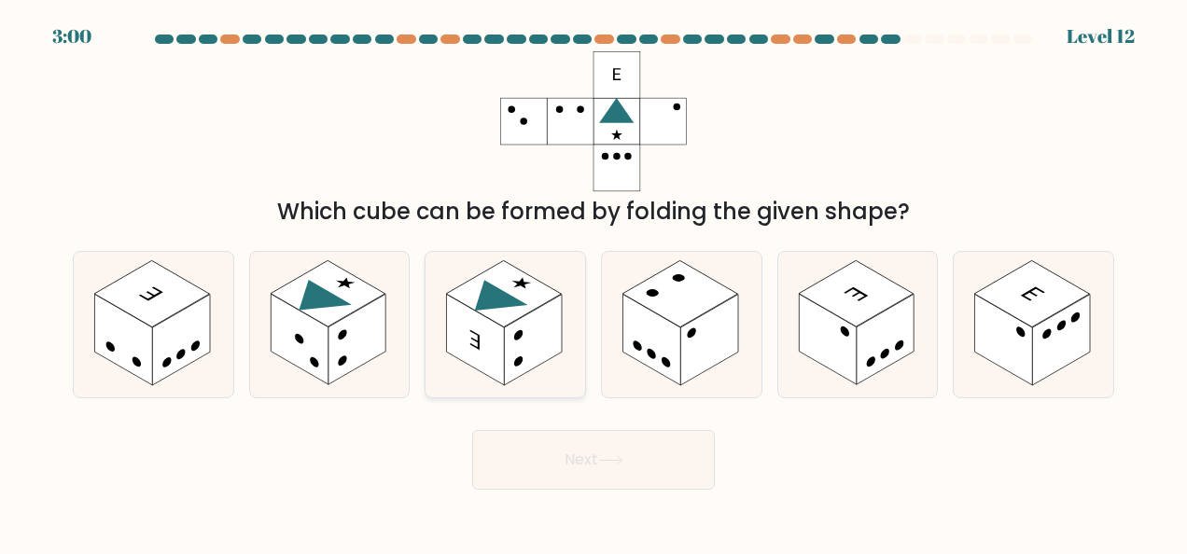
click at [507, 336] on rect at bounding box center [533, 340] width 58 height 91
click at [594, 282] on input "c." at bounding box center [594, 279] width 1 height 5
radio input "true"
click at [592, 457] on button "Next" at bounding box center [593, 460] width 243 height 60
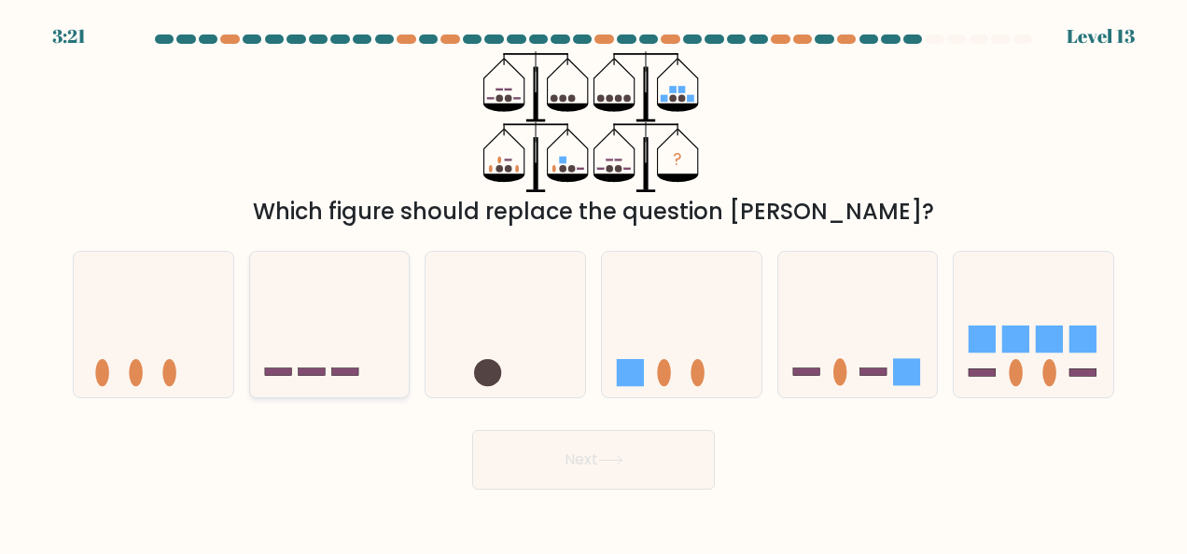
click at [350, 337] on icon at bounding box center [330, 325] width 160 height 132
click at [594, 282] on input "b." at bounding box center [594, 279] width 1 height 5
radio input "true"
click at [613, 466] on button "Next" at bounding box center [593, 460] width 243 height 60
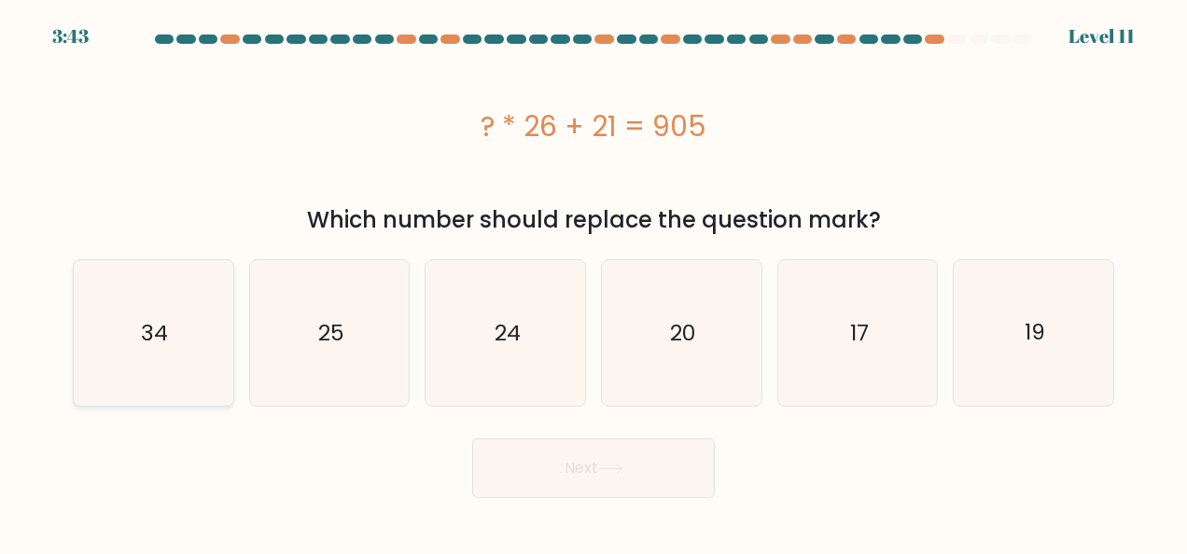
click at [175, 390] on icon "34" at bounding box center [153, 333] width 146 height 146
click at [594, 282] on input "a. 34" at bounding box center [594, 279] width 1 height 5
radio input "true"
click at [518, 447] on button "Next" at bounding box center [593, 469] width 243 height 60
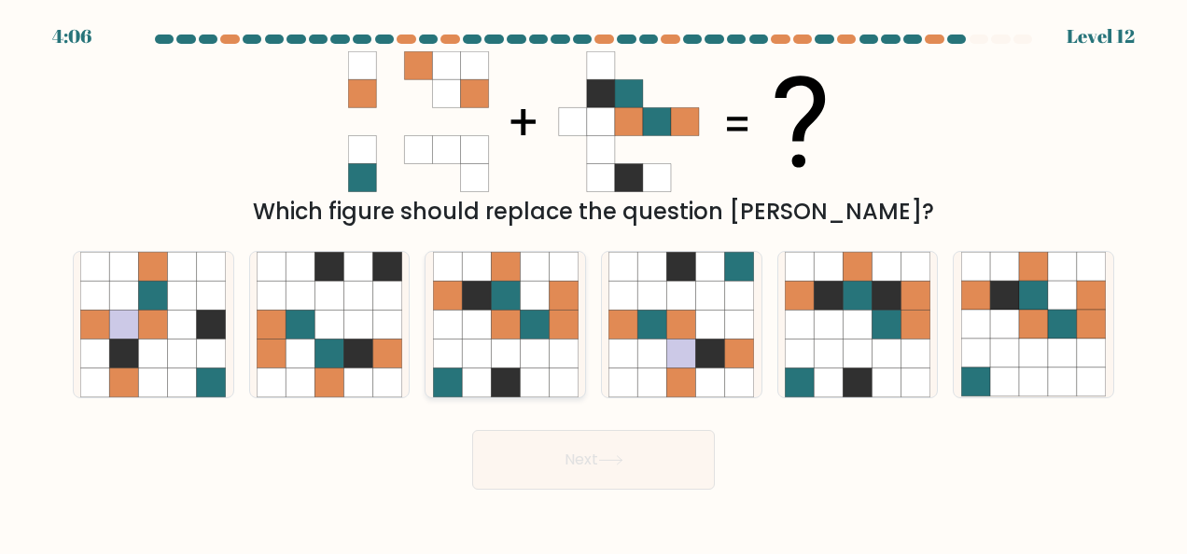
click at [504, 348] on icon at bounding box center [505, 353] width 29 height 29
click at [594, 282] on input "c." at bounding box center [594, 279] width 1 height 5
radio input "true"
click at [570, 446] on button "Next" at bounding box center [593, 460] width 243 height 60
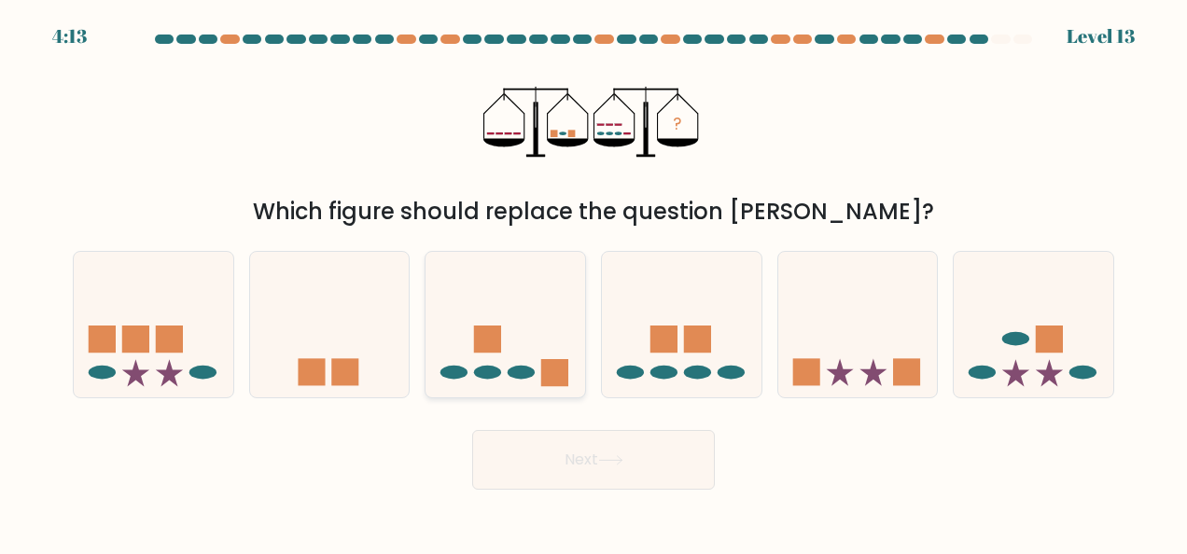
click at [508, 363] on icon at bounding box center [506, 325] width 160 height 132
click at [594, 282] on input "c." at bounding box center [594, 279] width 1 height 5
radio input "true"
click at [612, 449] on button "Next" at bounding box center [593, 460] width 243 height 60
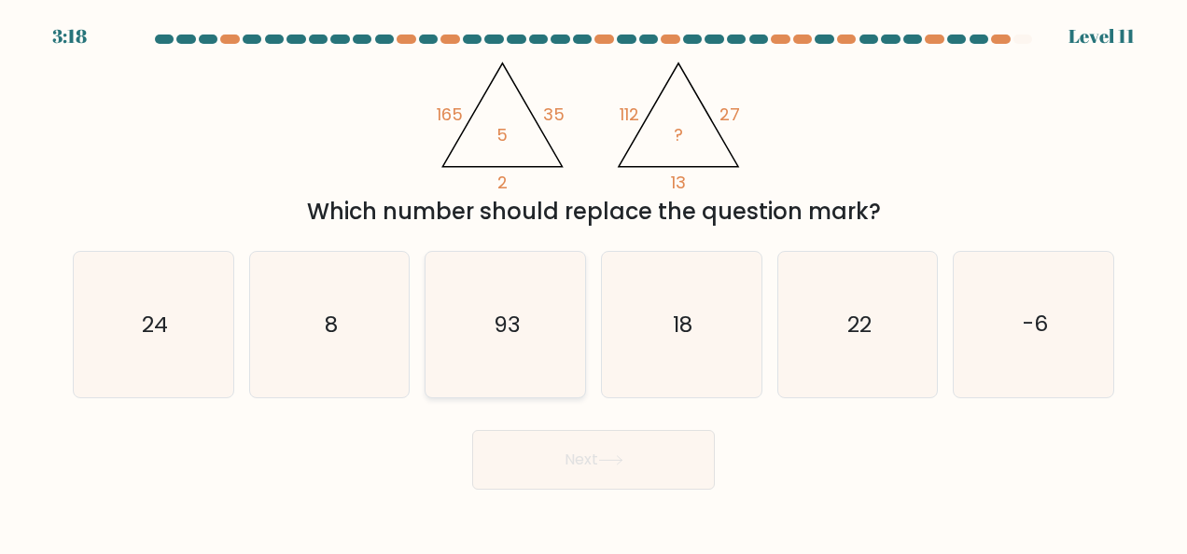
click at [524, 334] on icon "93" at bounding box center [506, 325] width 146 height 146
click at [594, 282] on input "c. 93" at bounding box center [594, 279] width 1 height 5
radio input "true"
click at [661, 467] on button "Next" at bounding box center [593, 460] width 243 height 60
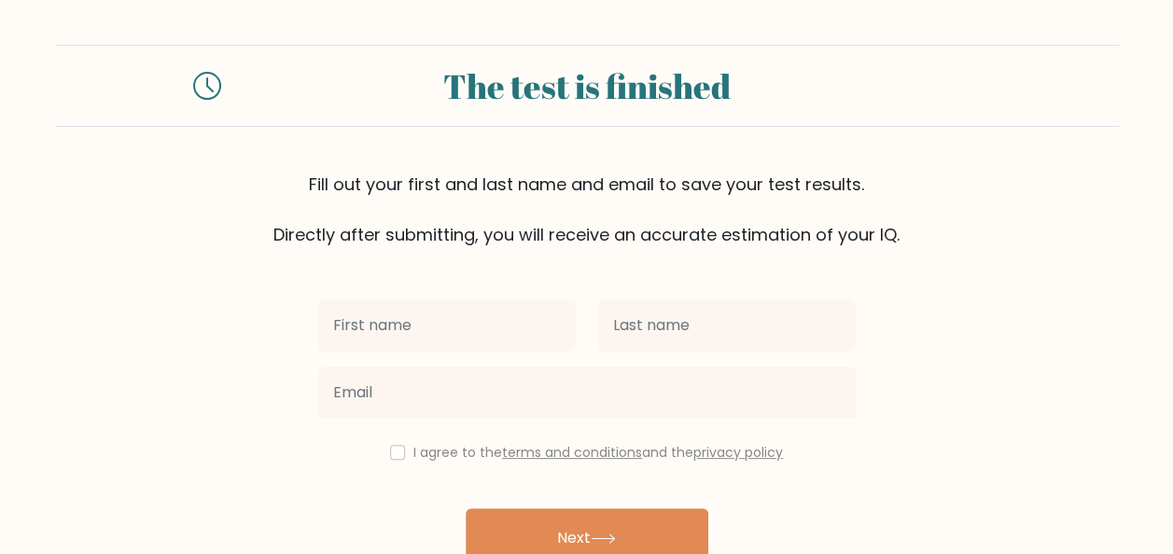
click at [431, 327] on input "text" at bounding box center [447, 326] width 258 height 52
type input "[PERSON_NAME]"
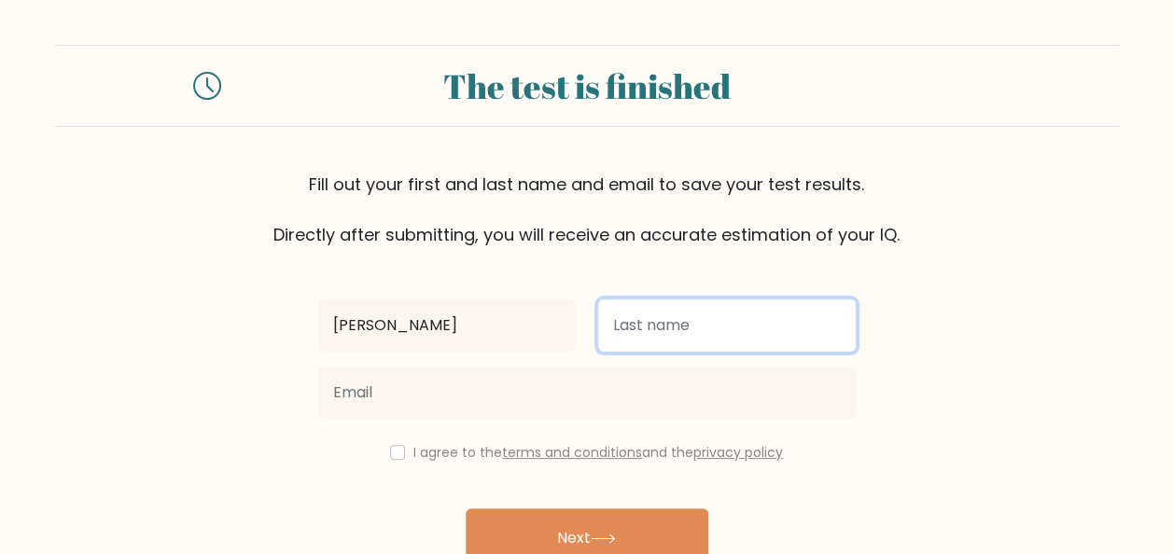
click at [747, 319] on input "text" at bounding box center [727, 326] width 258 height 52
type input "Paran"
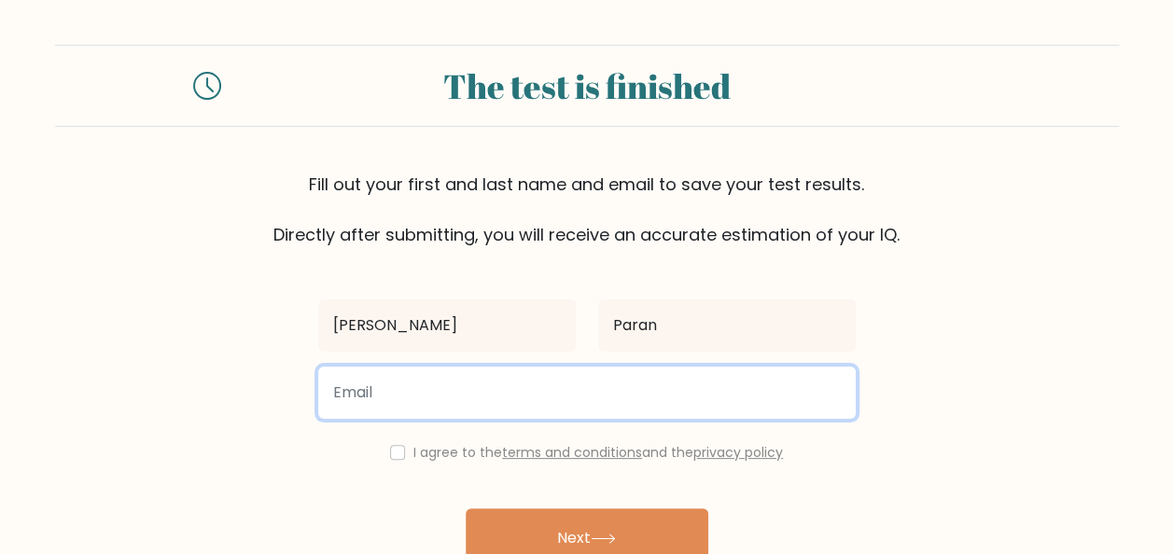
click at [508, 401] on input "email" at bounding box center [587, 393] width 538 height 52
type input "cristelmaeparan@gmail.com"
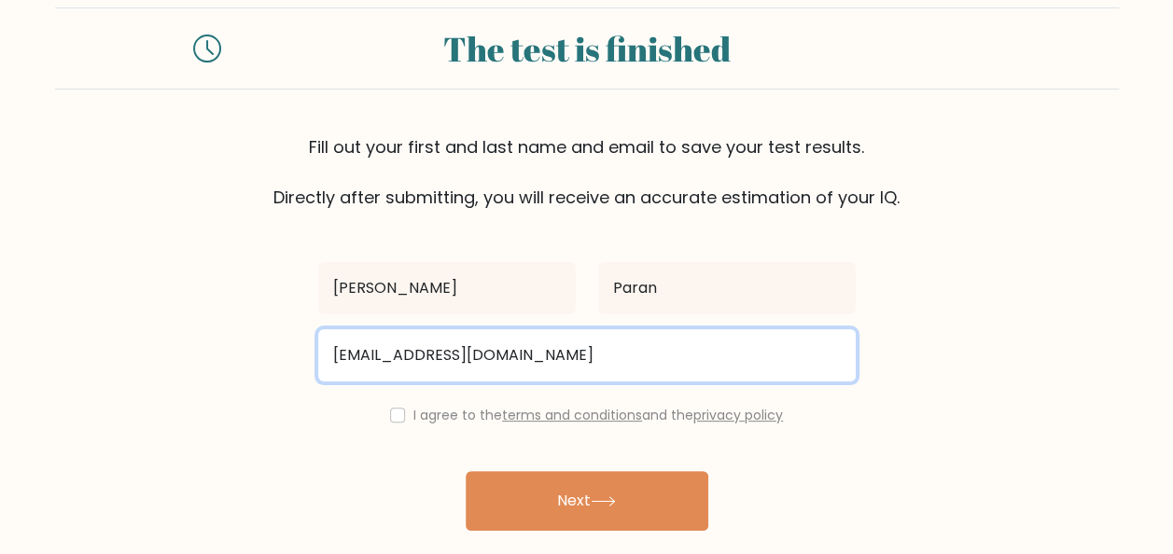
scroll to position [93, 0]
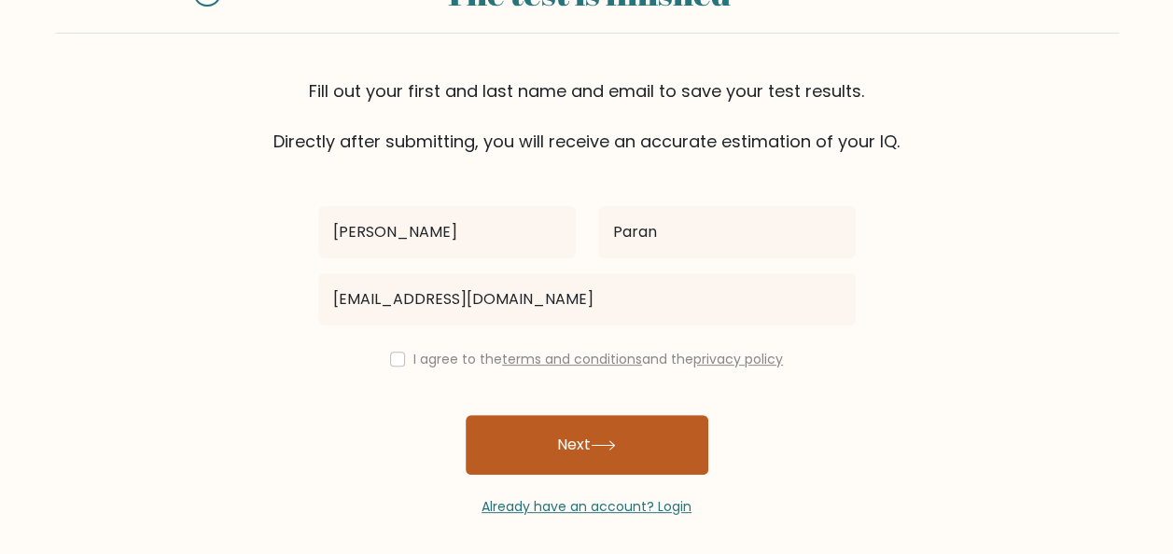
click at [607, 434] on button "Next" at bounding box center [587, 445] width 243 height 60
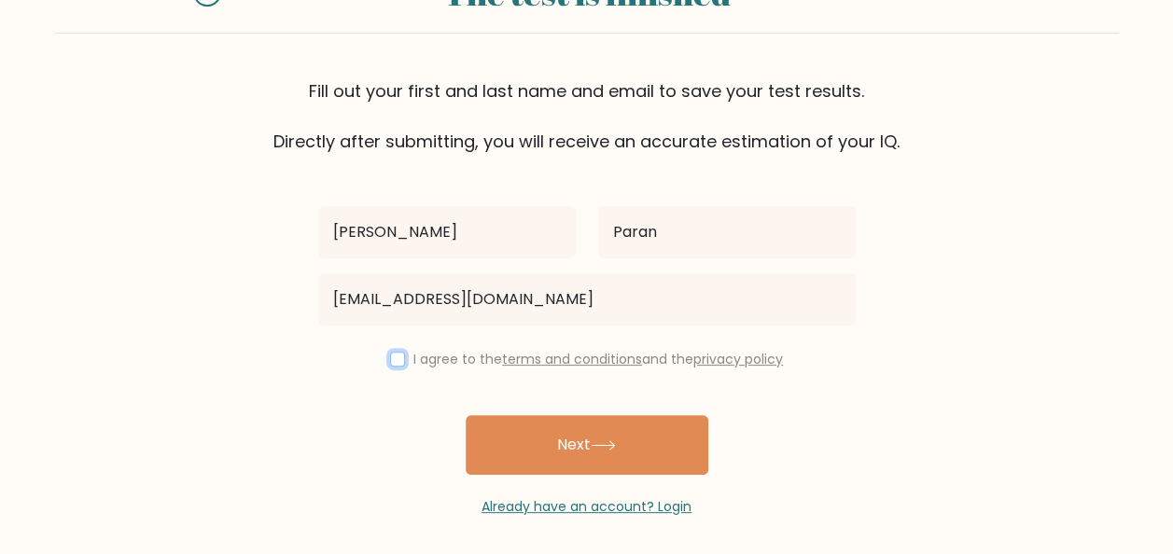
click at [392, 353] on input "checkbox" at bounding box center [397, 359] width 15 height 15
checkbox input "true"
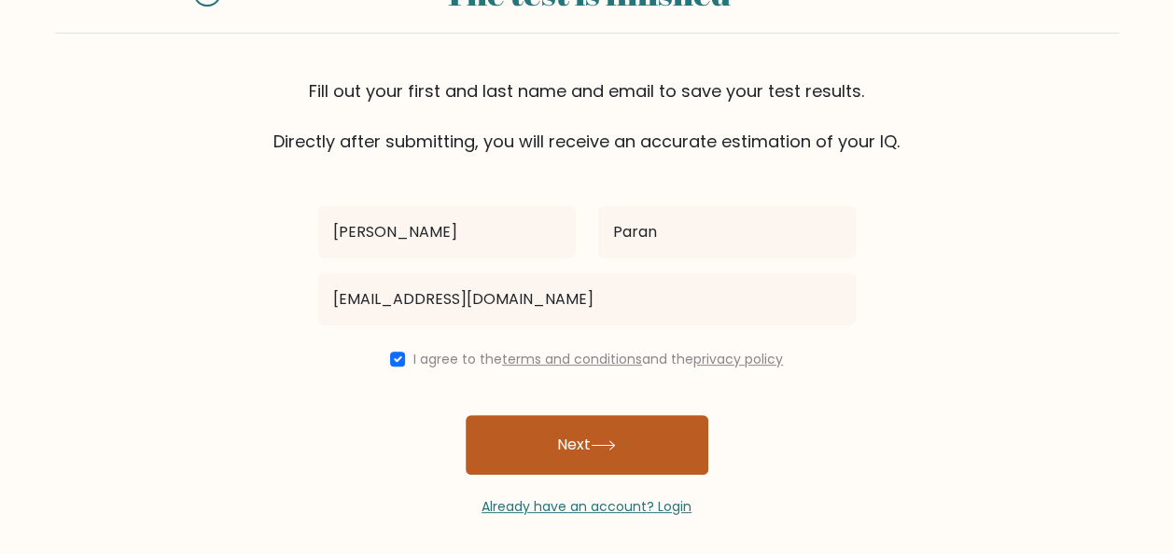
click at [518, 417] on button "Next" at bounding box center [587, 445] width 243 height 60
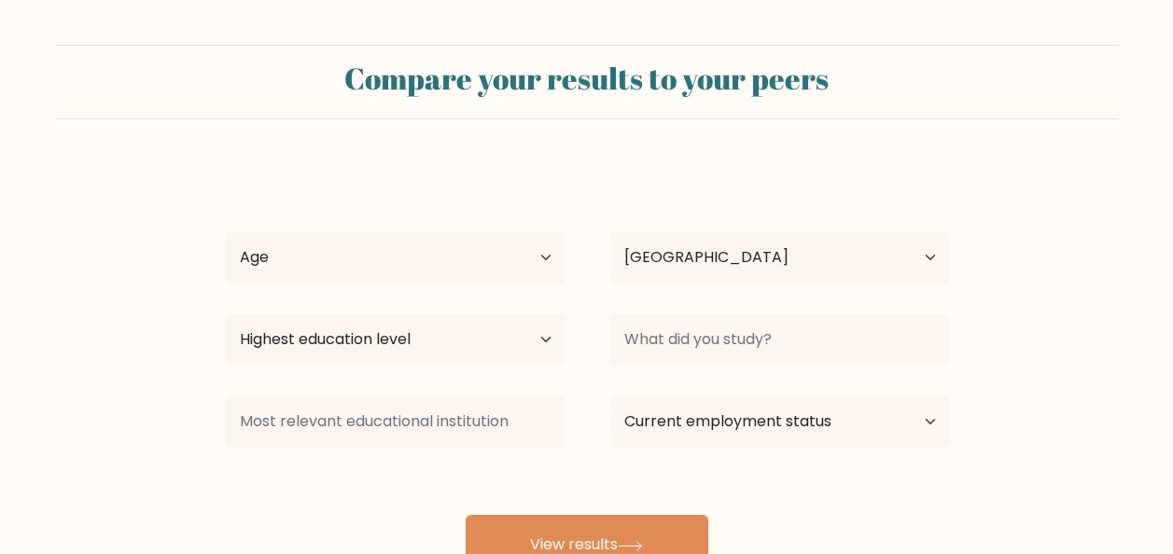
select select "PH"
click at [545, 270] on select "Age Under [DEMOGRAPHIC_DATA] [DEMOGRAPHIC_DATA] [DEMOGRAPHIC_DATA] [DEMOGRAPHIC…" at bounding box center [395, 257] width 340 height 52
select select "25_34"
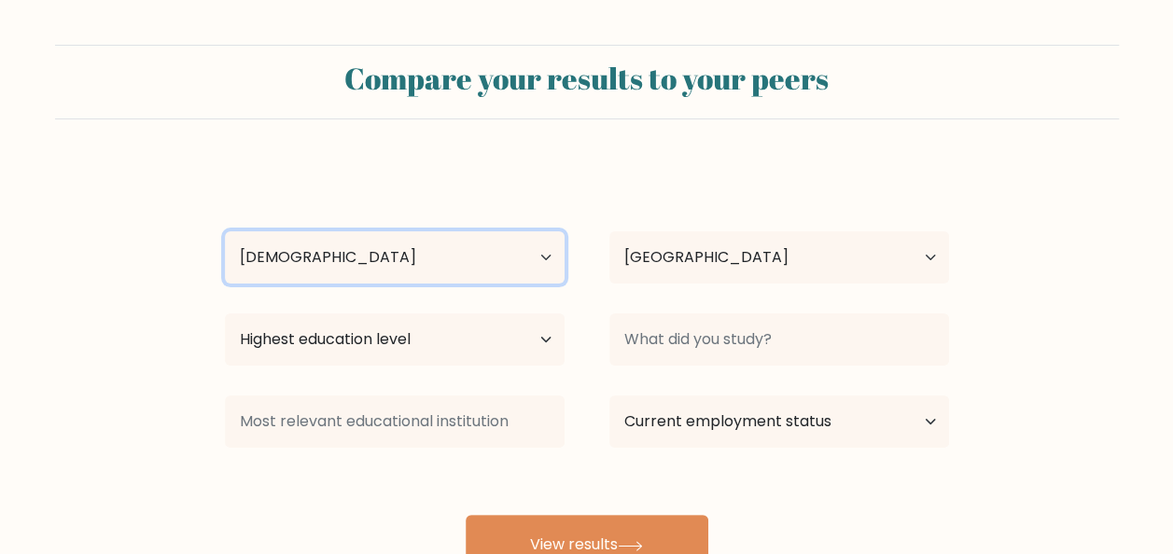
click at [225, 231] on select "Age Under [DEMOGRAPHIC_DATA] [DEMOGRAPHIC_DATA] [DEMOGRAPHIC_DATA] [DEMOGRAPHIC…" at bounding box center [395, 257] width 340 height 52
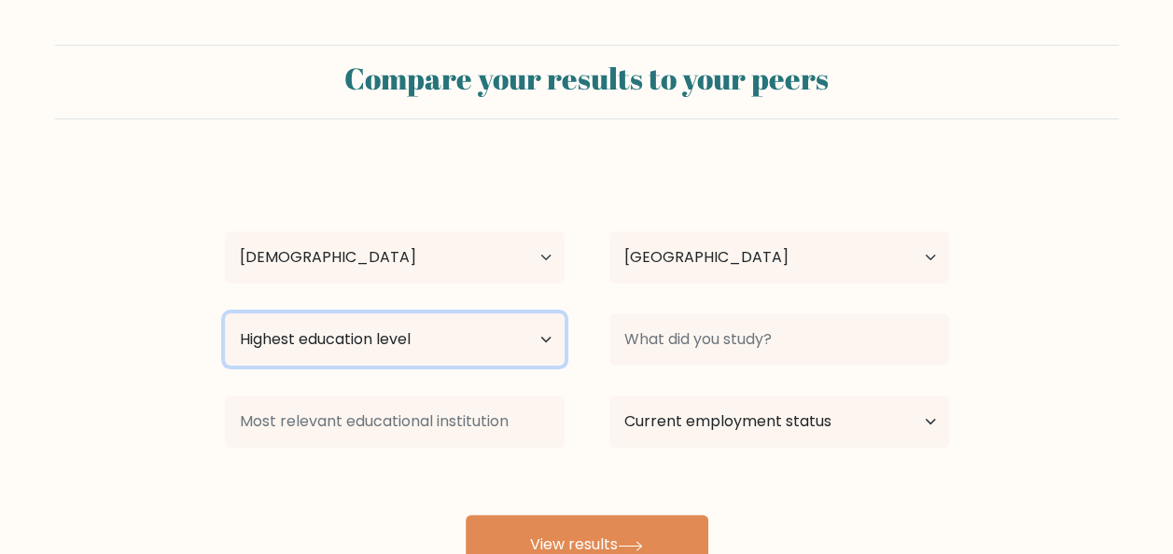
click at [440, 337] on select "Highest education level No schooling Primary Lower Secondary Upper Secondary Oc…" at bounding box center [395, 340] width 340 height 52
select select "bachelors_degree"
click at [225, 314] on select "Highest education level No schooling Primary Lower Secondary Upper Secondary Oc…" at bounding box center [395, 340] width 340 height 52
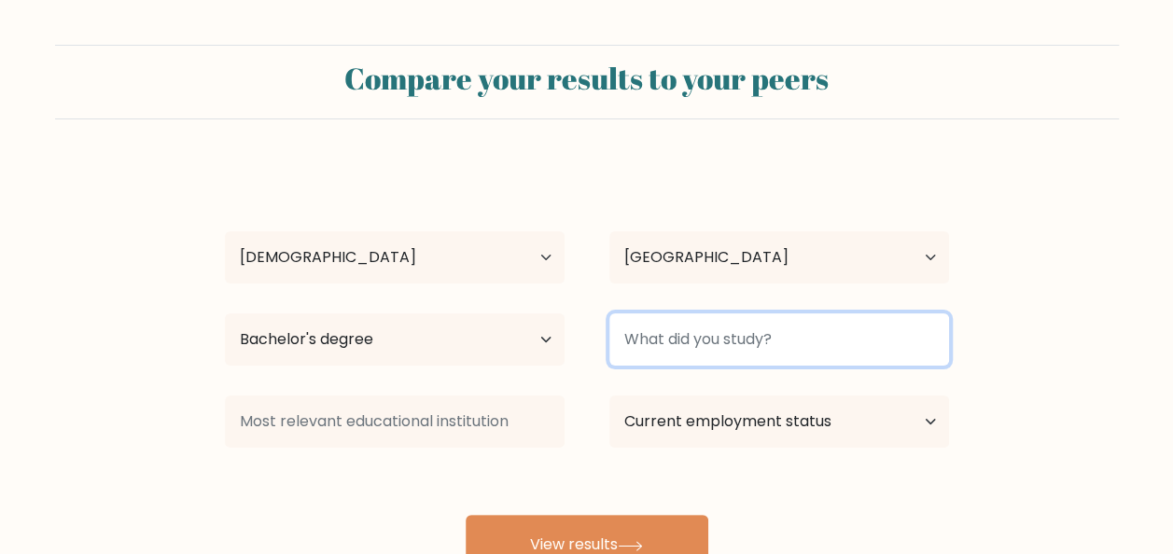
click at [663, 356] on input at bounding box center [779, 340] width 340 height 52
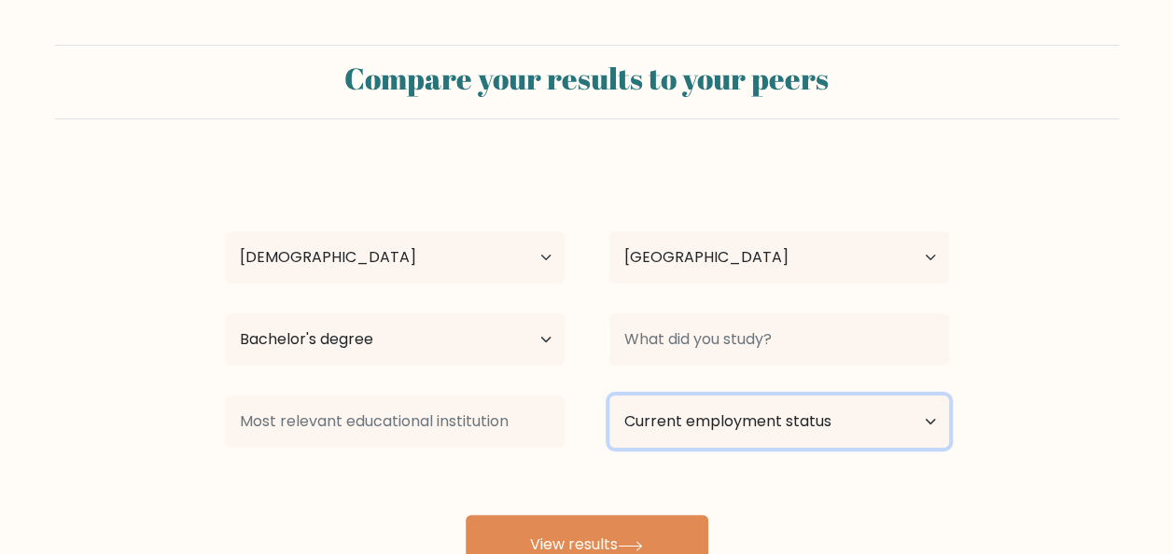
click at [700, 421] on select "Current employment status Employed Student Retired Other / prefer not to answer" at bounding box center [779, 422] width 340 height 52
select select "other"
click at [609, 396] on select "Current employment status Employed Student Retired Other / prefer not to answer" at bounding box center [779, 422] width 340 height 52
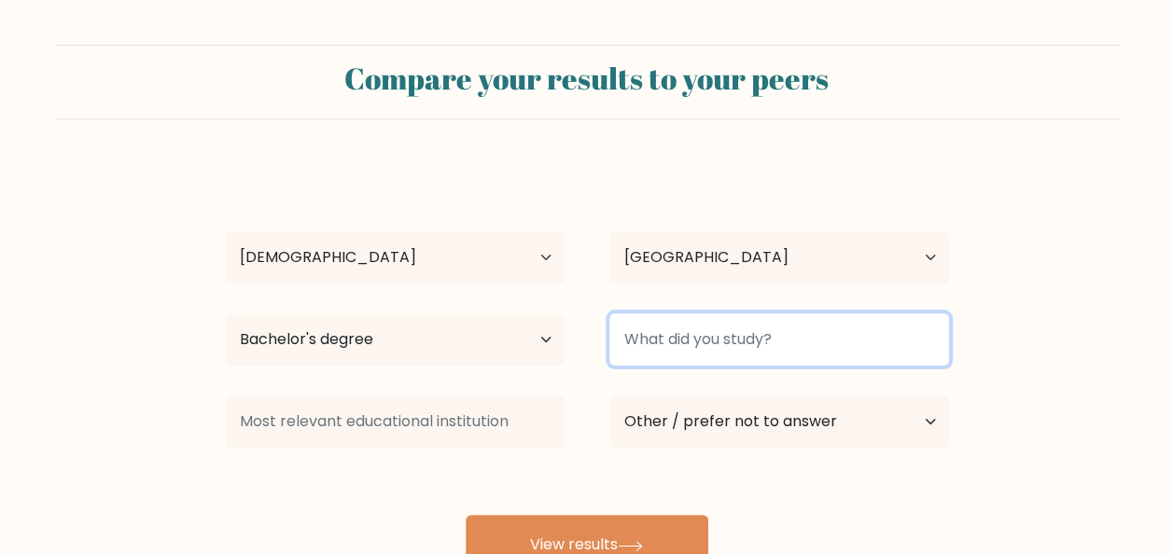
click at [696, 349] on input at bounding box center [779, 340] width 340 height 52
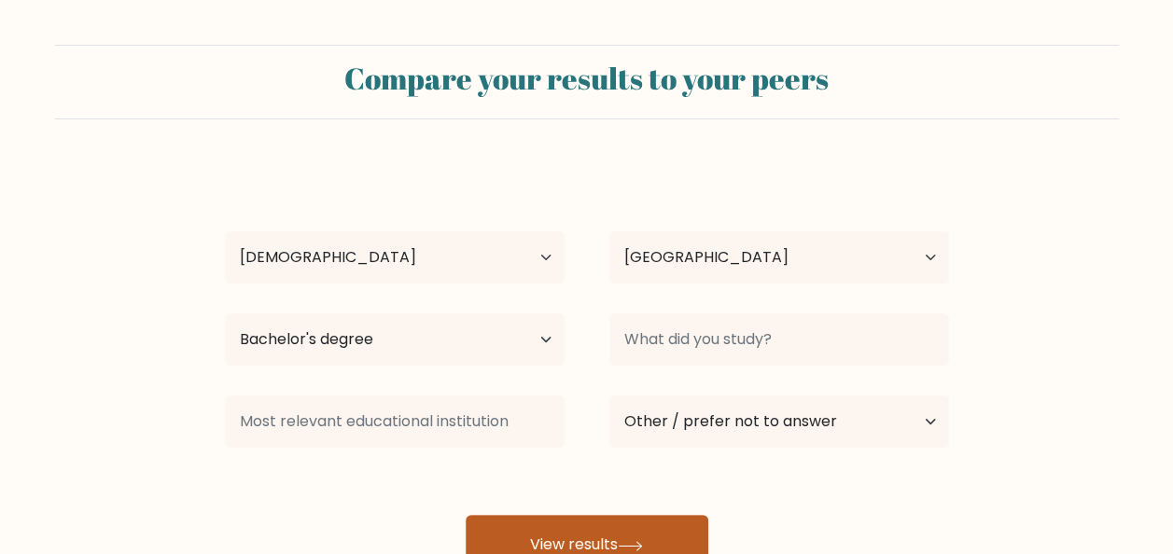
click at [656, 538] on button "View results" at bounding box center [587, 545] width 243 height 60
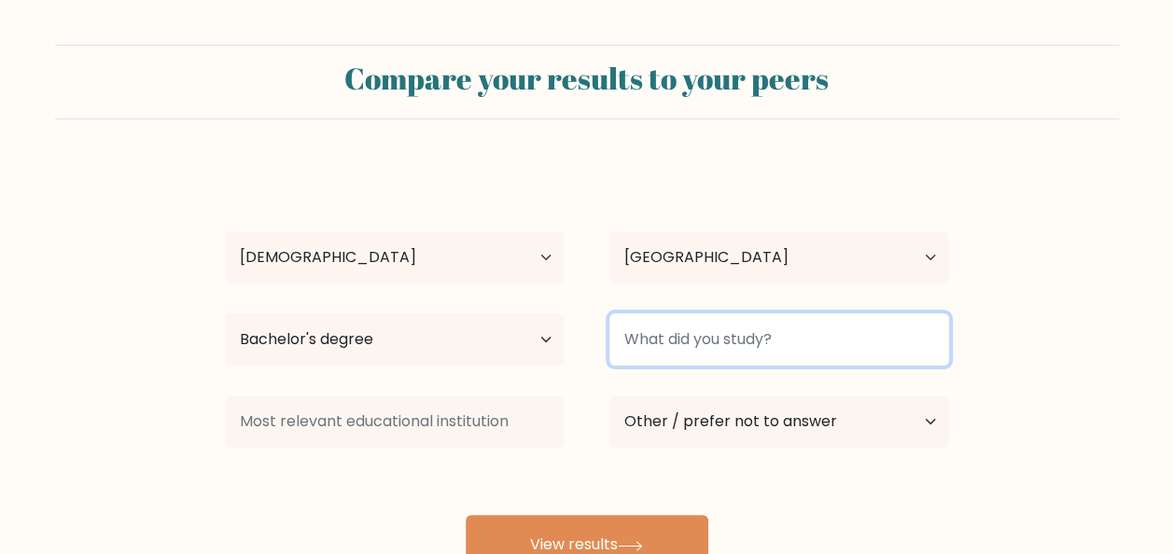
click at [707, 339] on input at bounding box center [779, 340] width 340 height 52
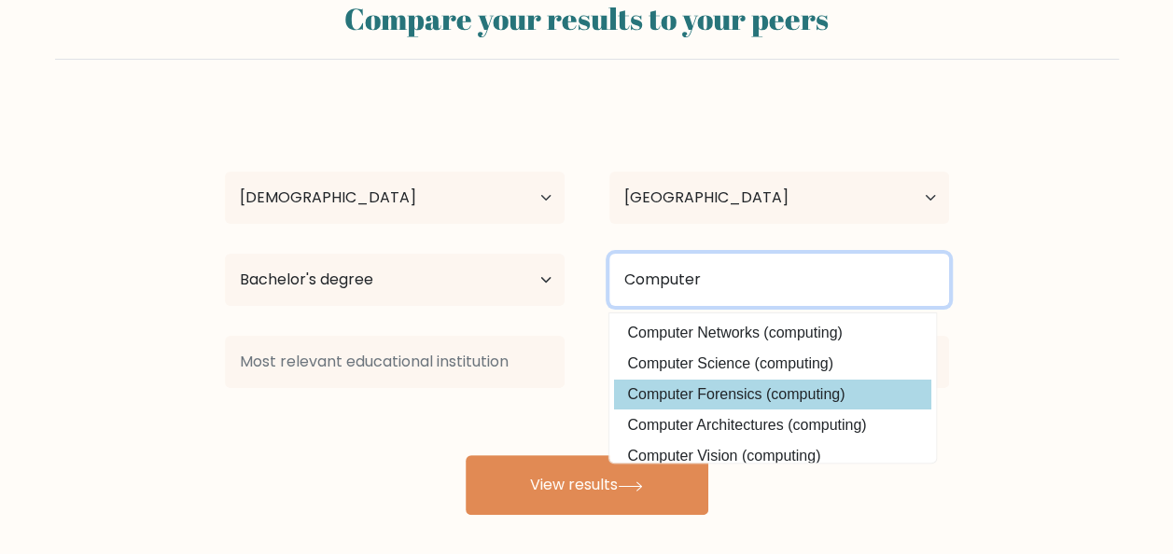
scroll to position [93, 0]
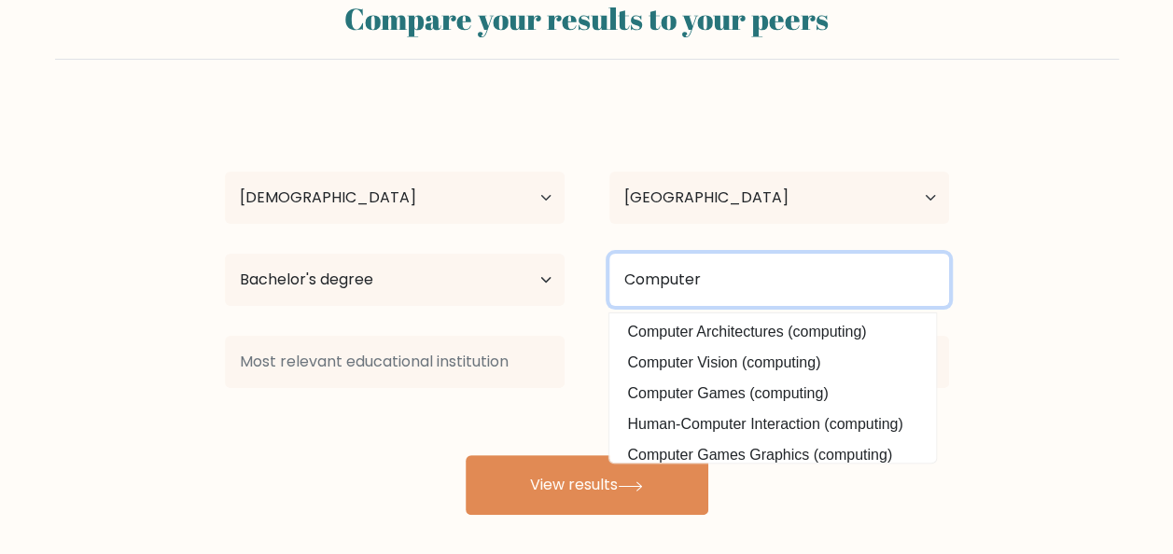
drag, startPoint x: 717, startPoint y: 267, endPoint x: 531, endPoint y: 278, distance: 186.1
click at [531, 278] on div "Highest education level No schooling Primary Lower Secondary Upper Secondary Oc…" at bounding box center [587, 279] width 769 height 67
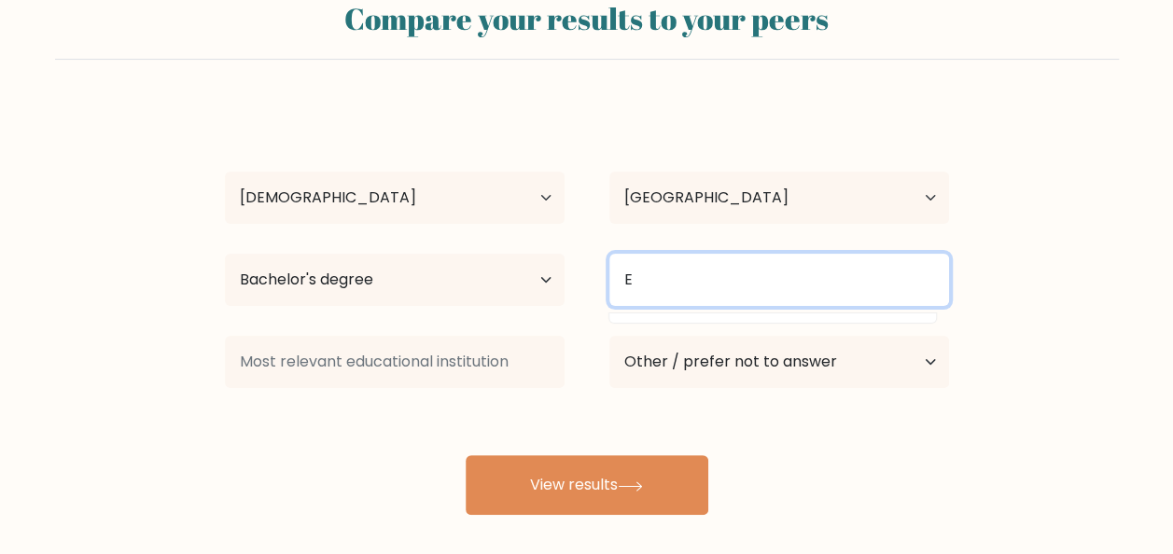
scroll to position [0, 0]
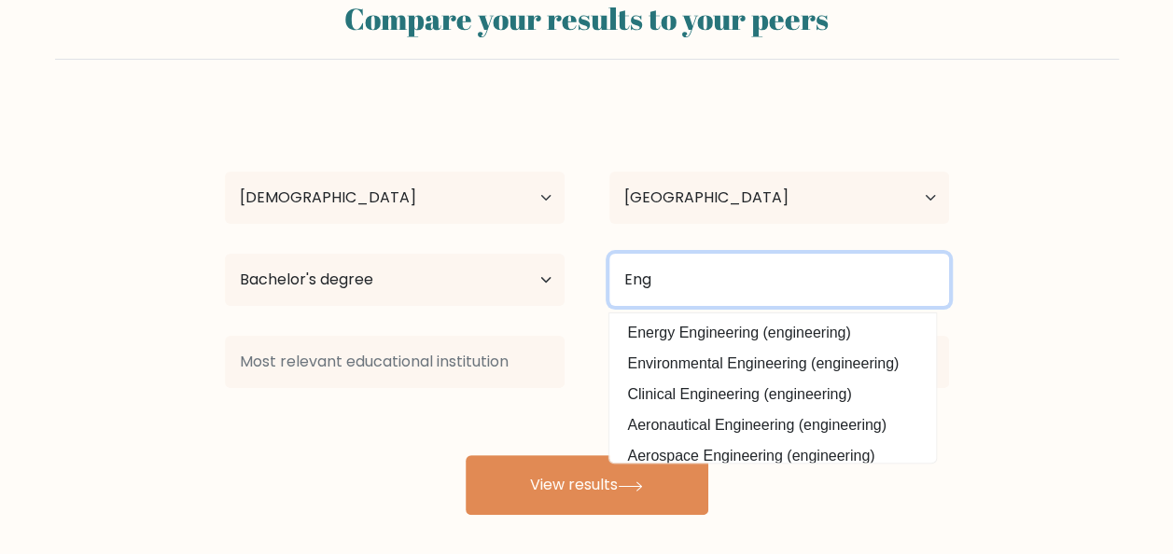
type input "Engi"
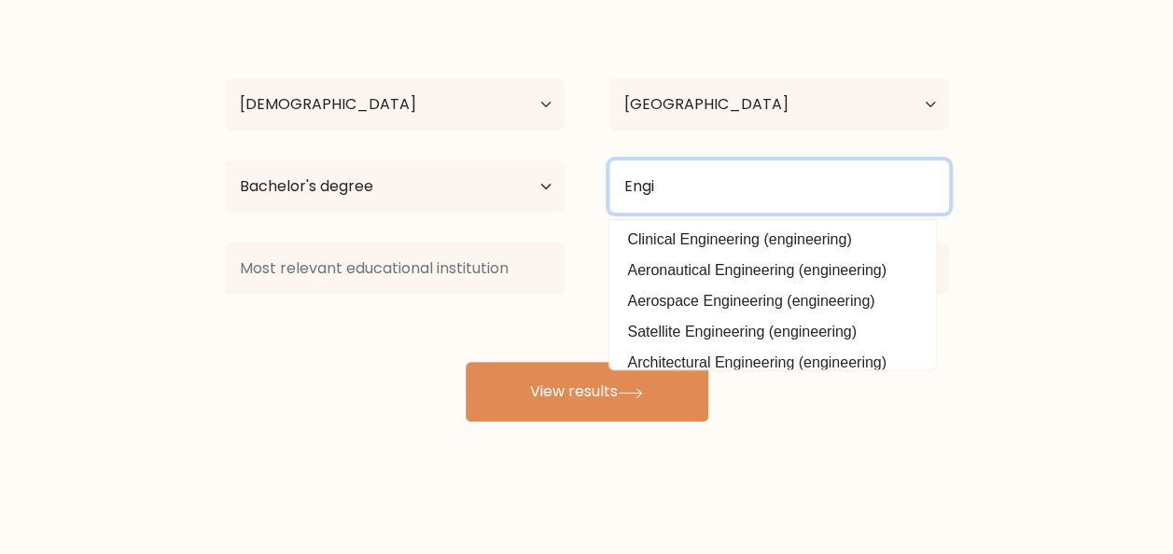
drag, startPoint x: 730, startPoint y: 197, endPoint x: 584, endPoint y: 196, distance: 145.6
click at [584, 196] on div "Highest education level No schooling Primary Lower Secondary Upper Secondary Oc…" at bounding box center [587, 186] width 769 height 67
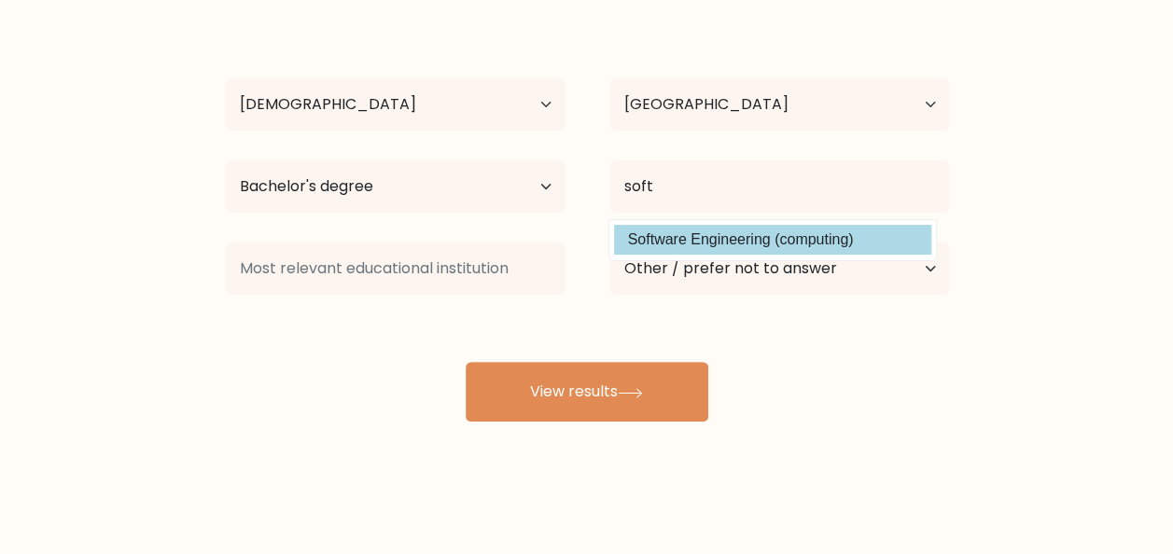
click at [719, 242] on div "Cristel-Mae Paran Age Under 18 years old 18-24 years old 25-34 years old 35-44 …" at bounding box center [587, 216] width 747 height 411
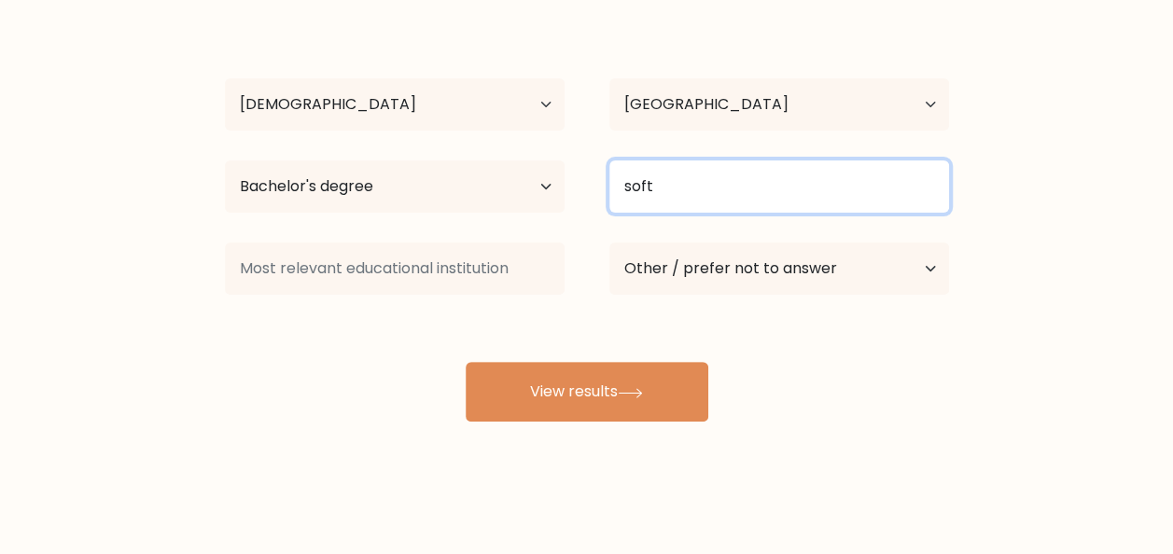
click at [698, 200] on input "soft" at bounding box center [779, 187] width 340 height 52
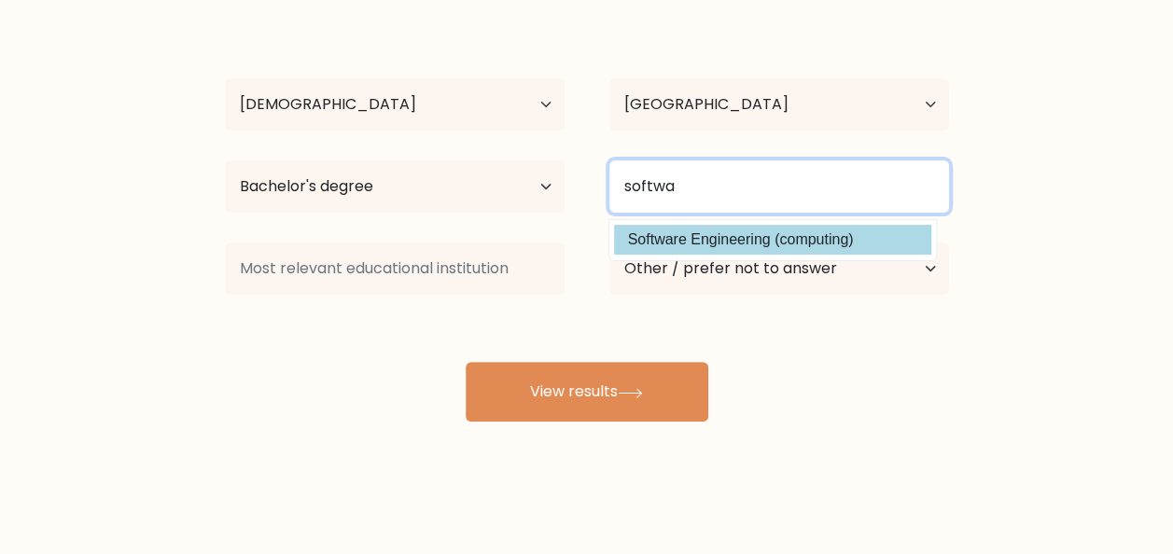
type input "softwa"
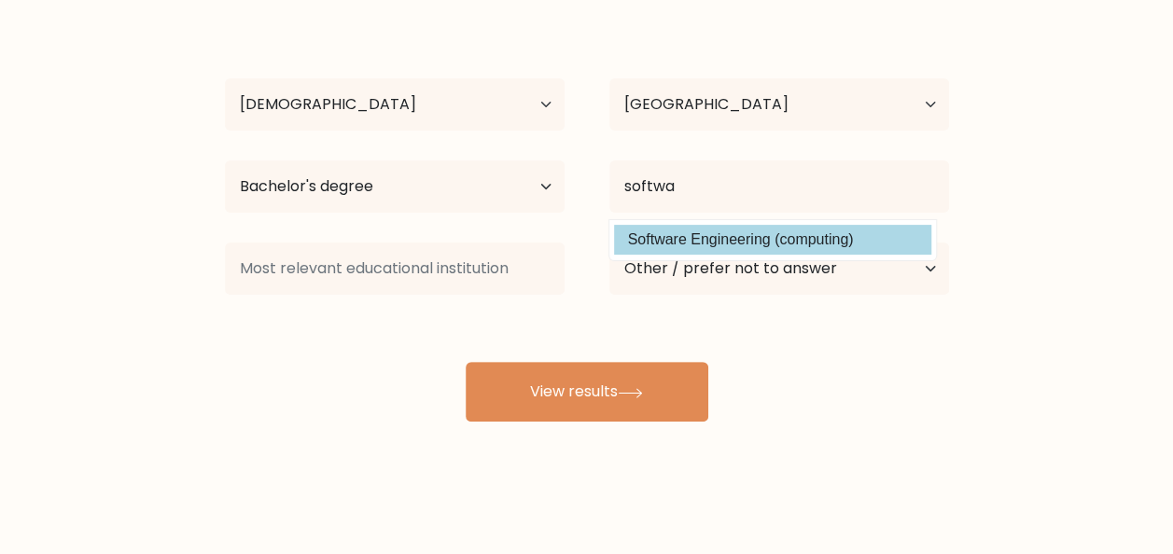
click at [726, 237] on div "Cristel-Mae Paran Age Under 18 years old 18-24 years old 25-34 years old 35-44 …" at bounding box center [587, 216] width 747 height 411
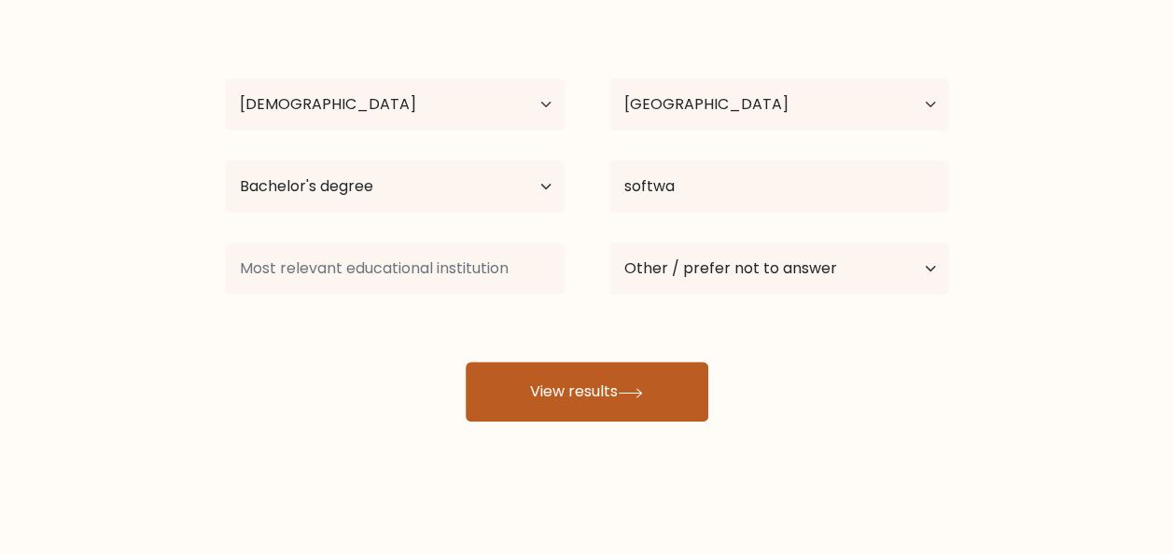
click at [650, 386] on button "View results" at bounding box center [587, 392] width 243 height 60
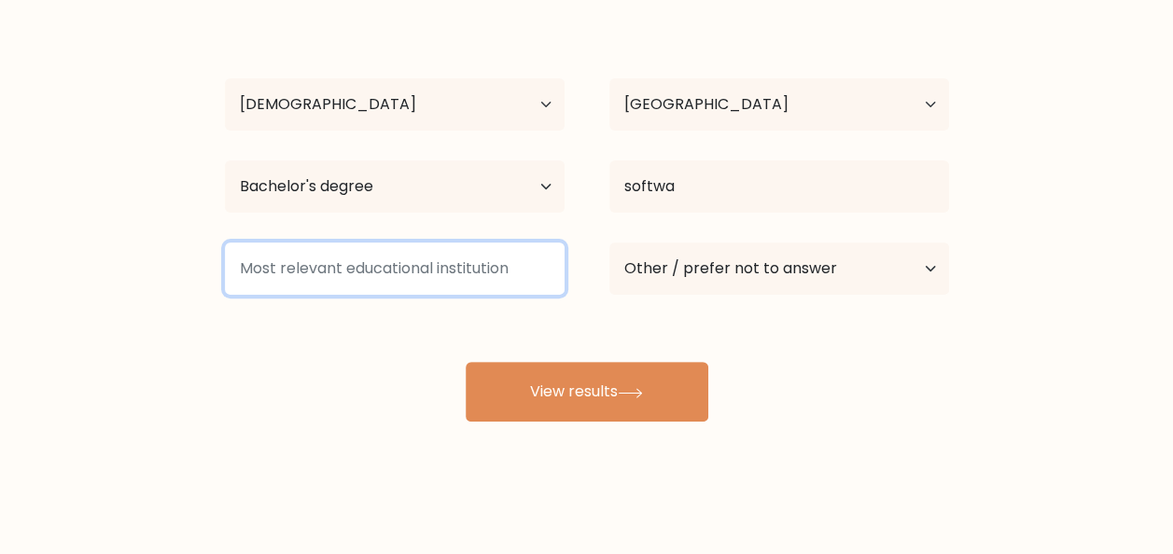
click at [359, 273] on input at bounding box center [395, 269] width 340 height 52
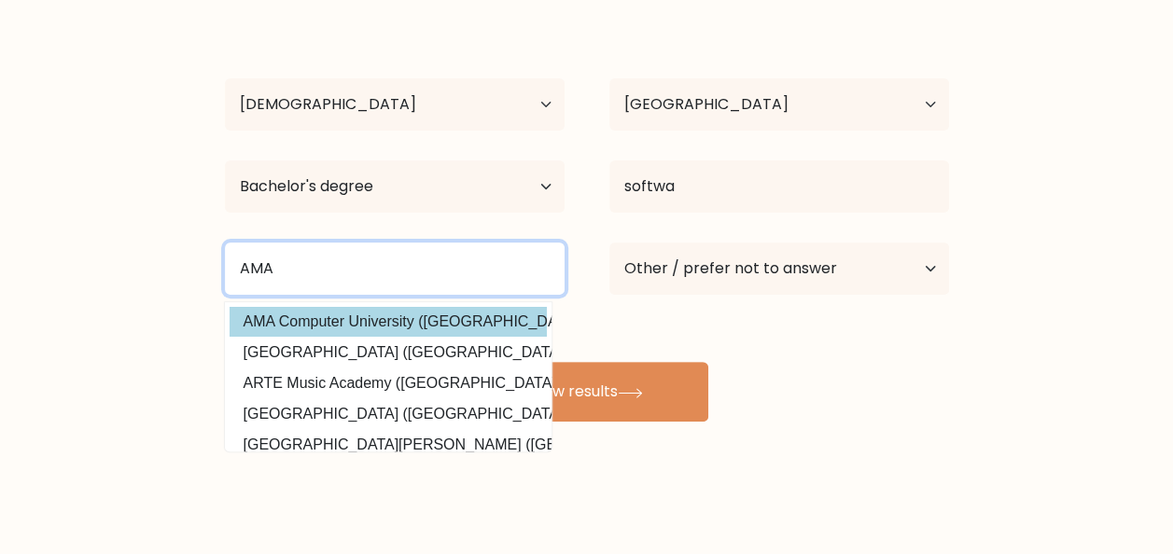
type input "AMA"
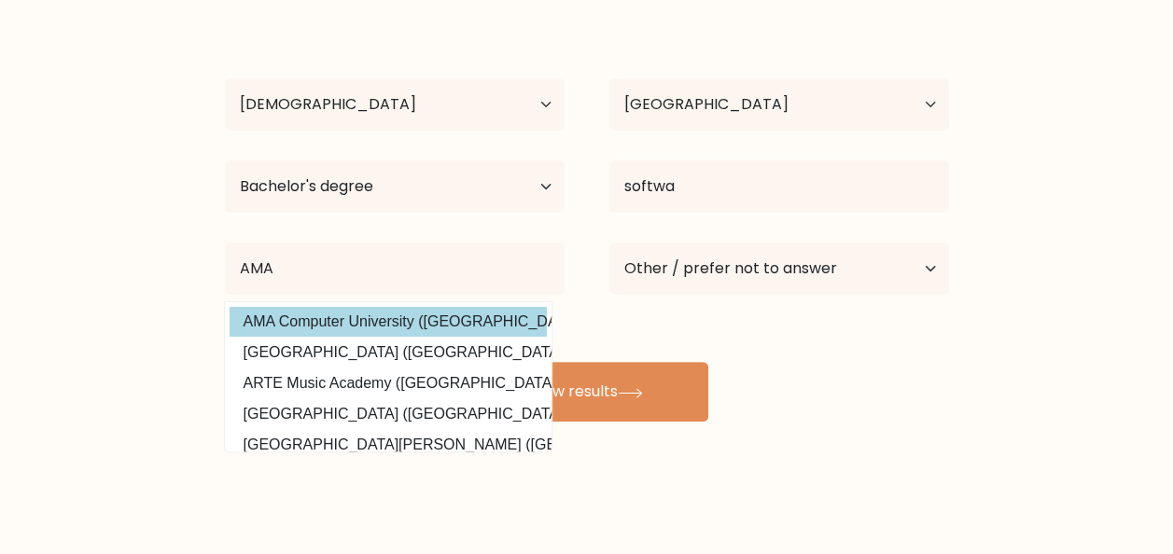
click at [391, 323] on div "Cristel-Mae Paran Age Under 18 years old 18-24 years old 25-34 years old 35-44 …" at bounding box center [587, 216] width 747 height 411
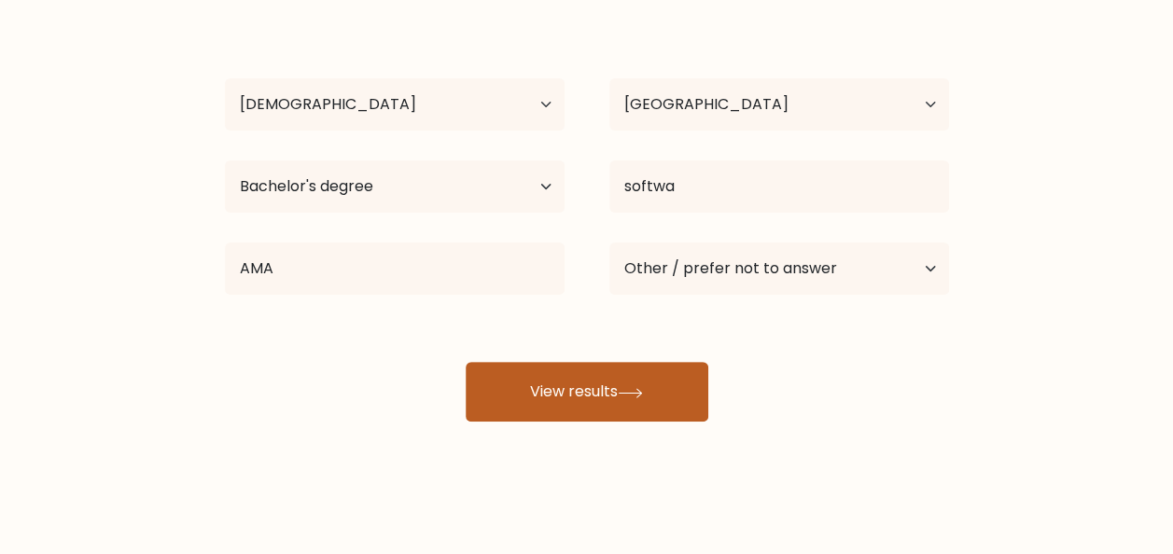
click at [597, 397] on button "View results" at bounding box center [587, 392] width 243 height 60
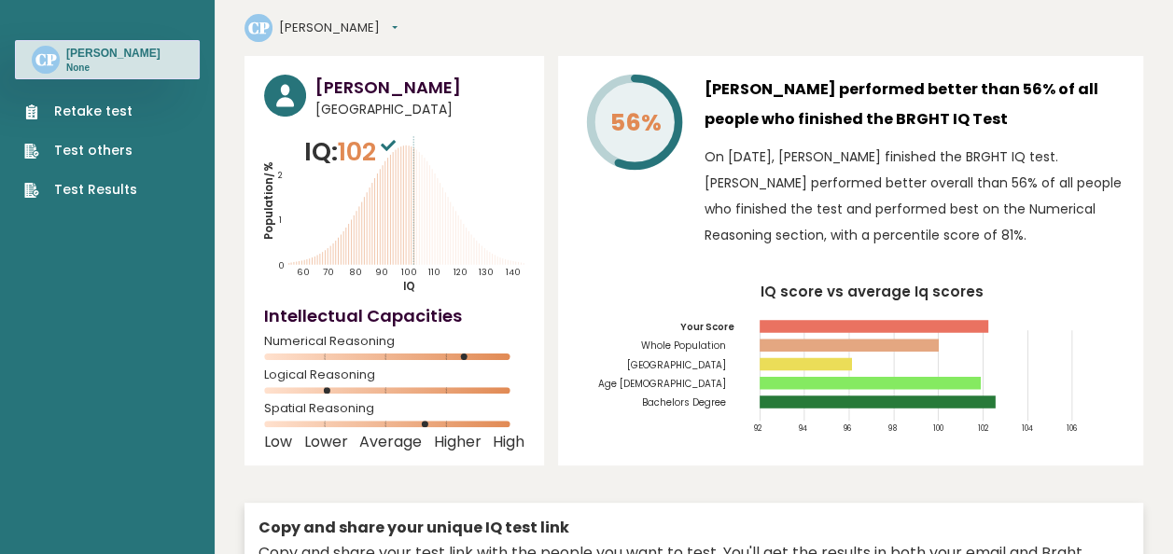
scroll to position [65, 0]
